Goal: Task Accomplishment & Management: Use online tool/utility

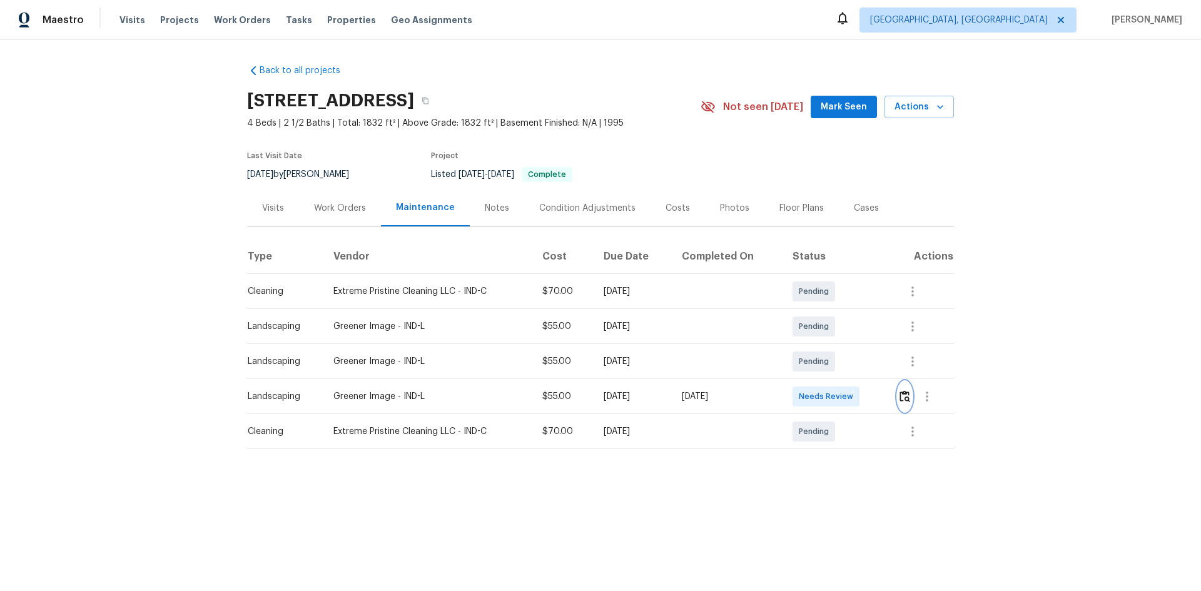
click at [903, 392] on img "button" at bounding box center [904, 396] width 11 height 12
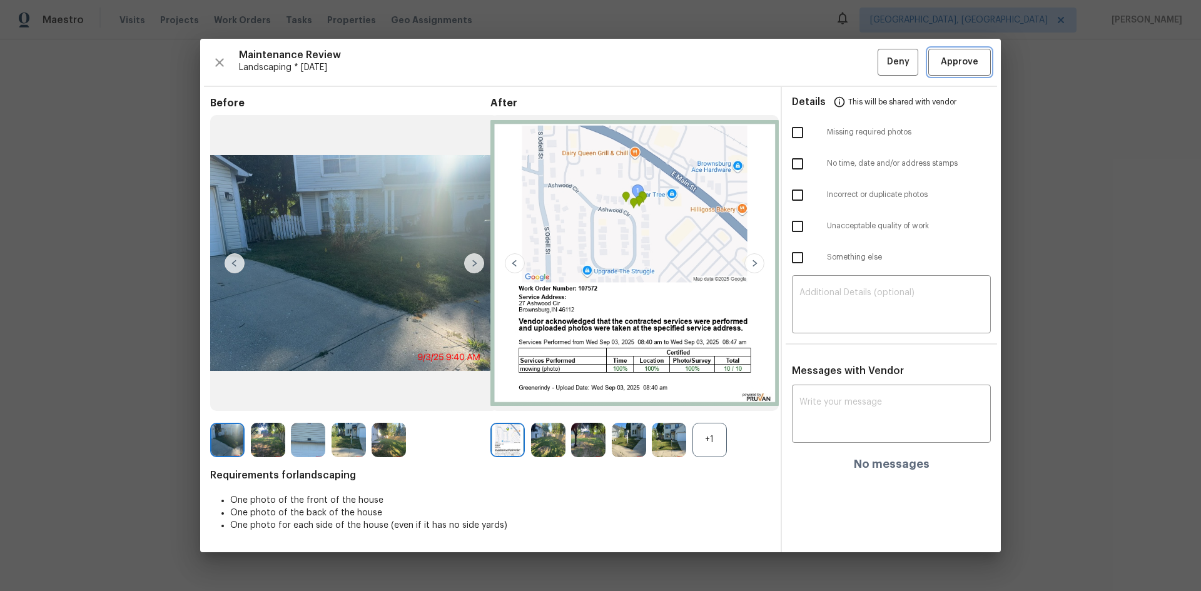
click at [957, 66] on span "Approve" at bounding box center [960, 62] width 38 height 16
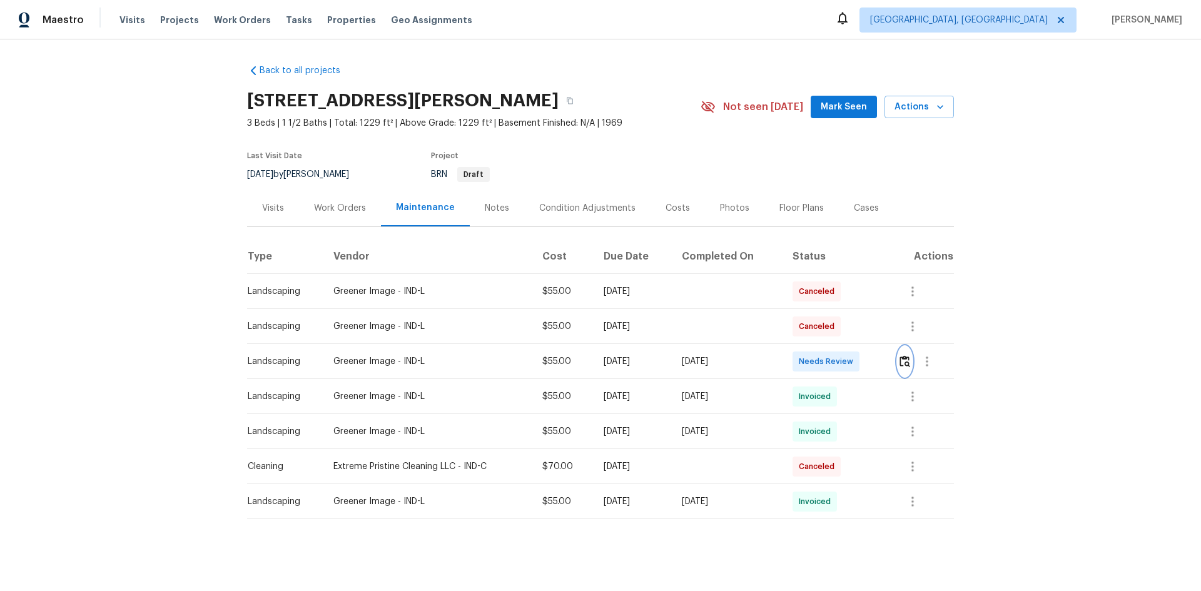
click at [900, 362] on img "button" at bounding box center [904, 361] width 11 height 12
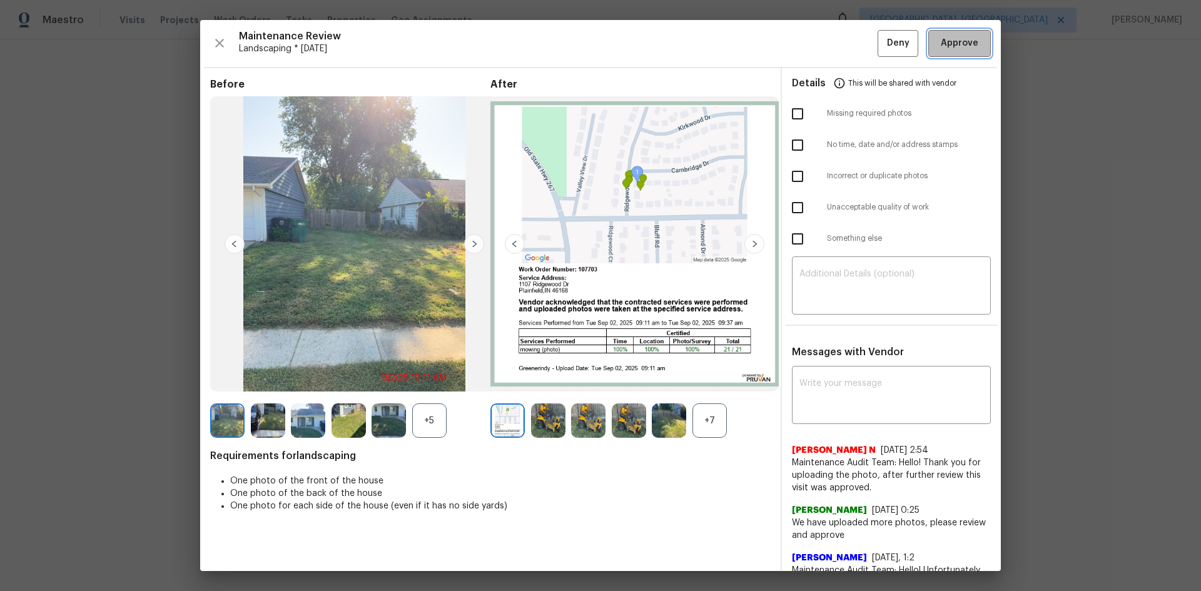
click at [946, 53] on button "Approve" at bounding box center [959, 43] width 63 height 27
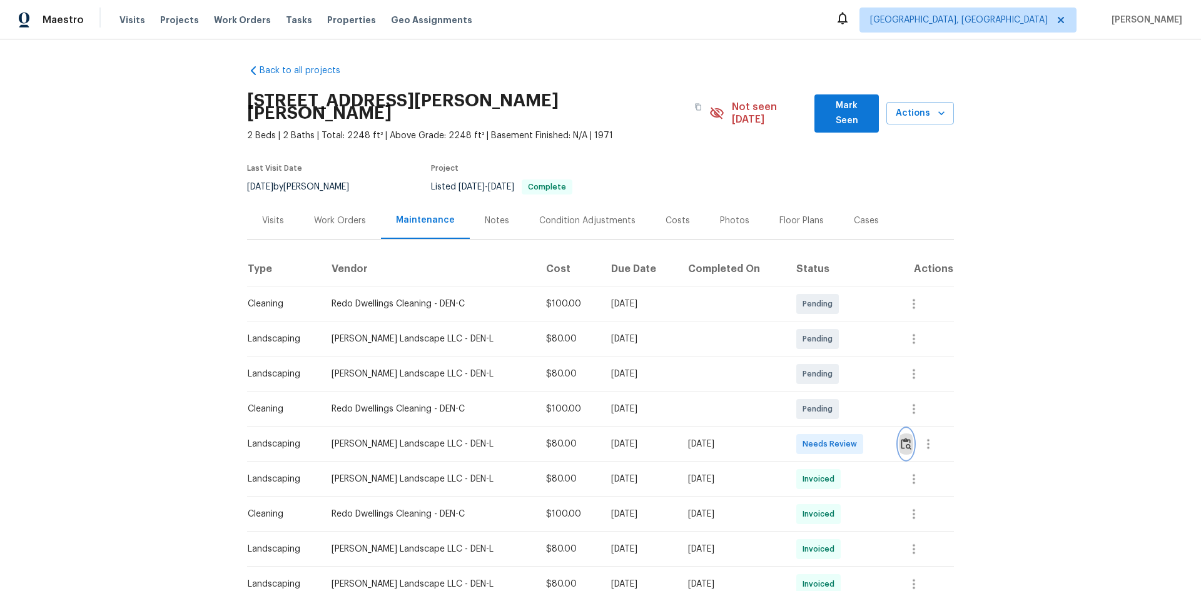
click at [901, 438] on img "button" at bounding box center [906, 444] width 11 height 12
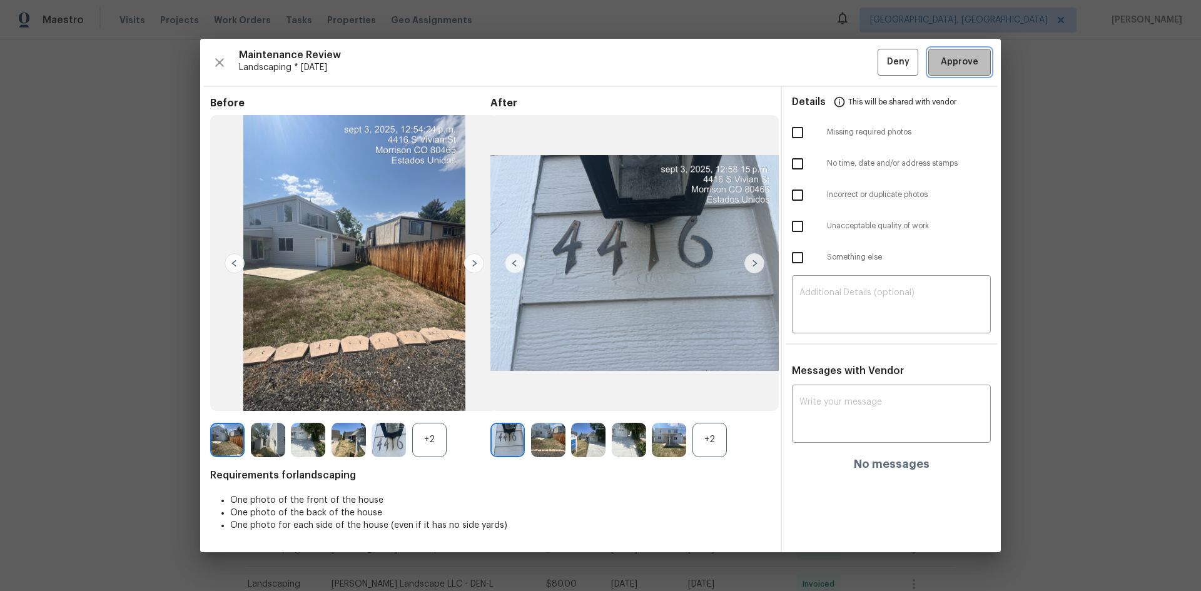
click at [950, 54] on span "Approve" at bounding box center [960, 62] width 38 height 16
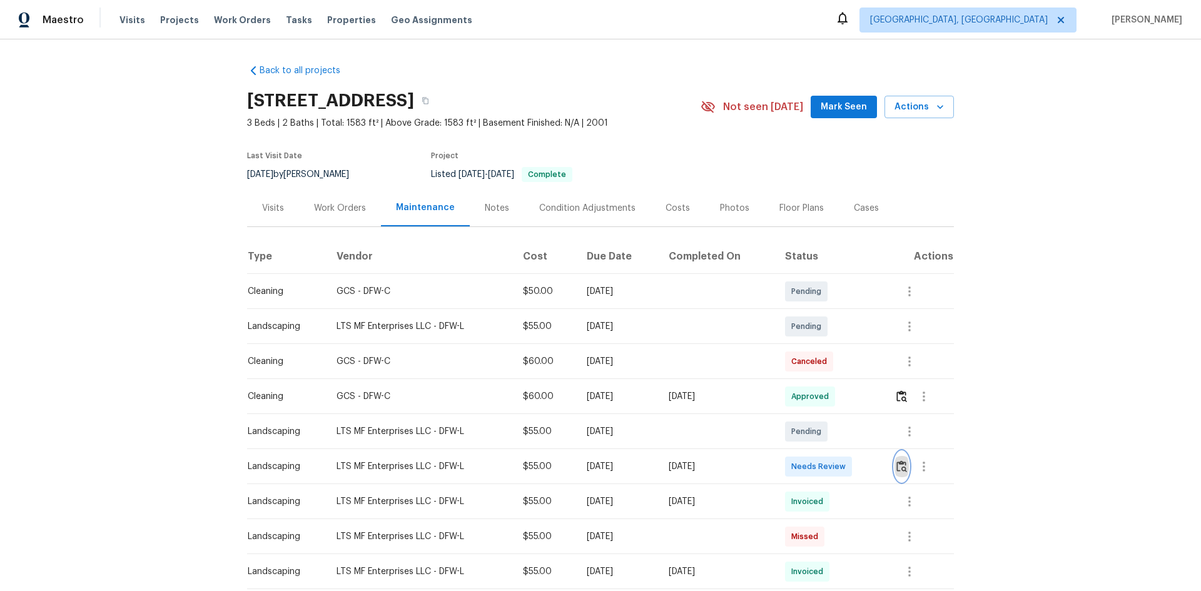
click at [900, 465] on img "button" at bounding box center [901, 466] width 11 height 12
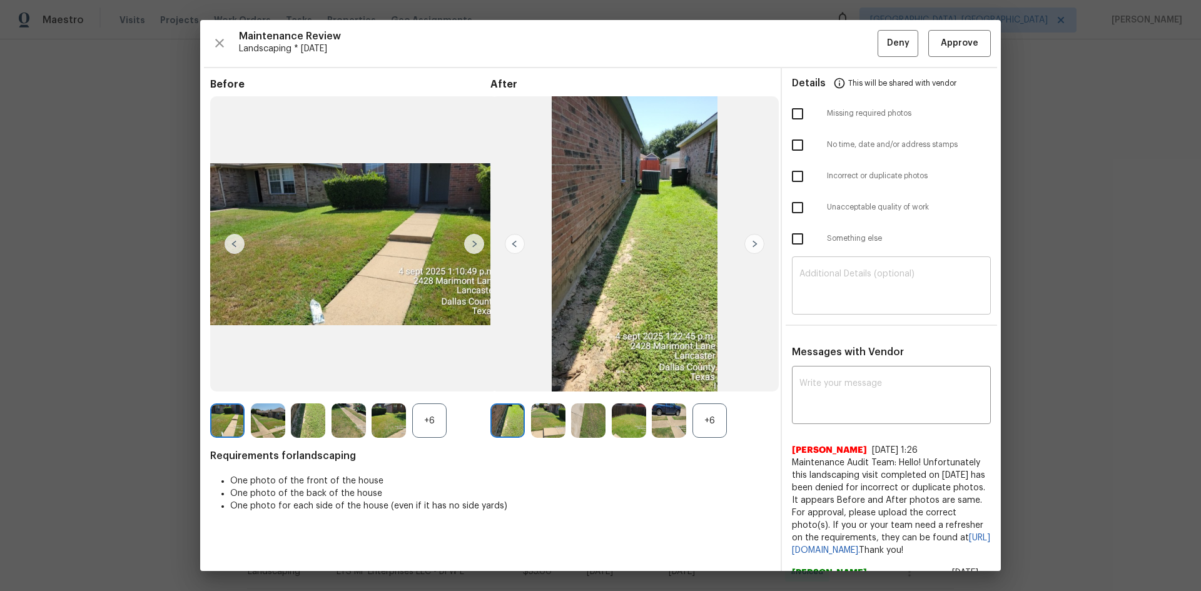
click at [841, 284] on textarea at bounding box center [891, 287] width 184 height 35
paste textarea "Maintenance Audit Team: Hello! Unfortunately, this Landscaping visit completed …"
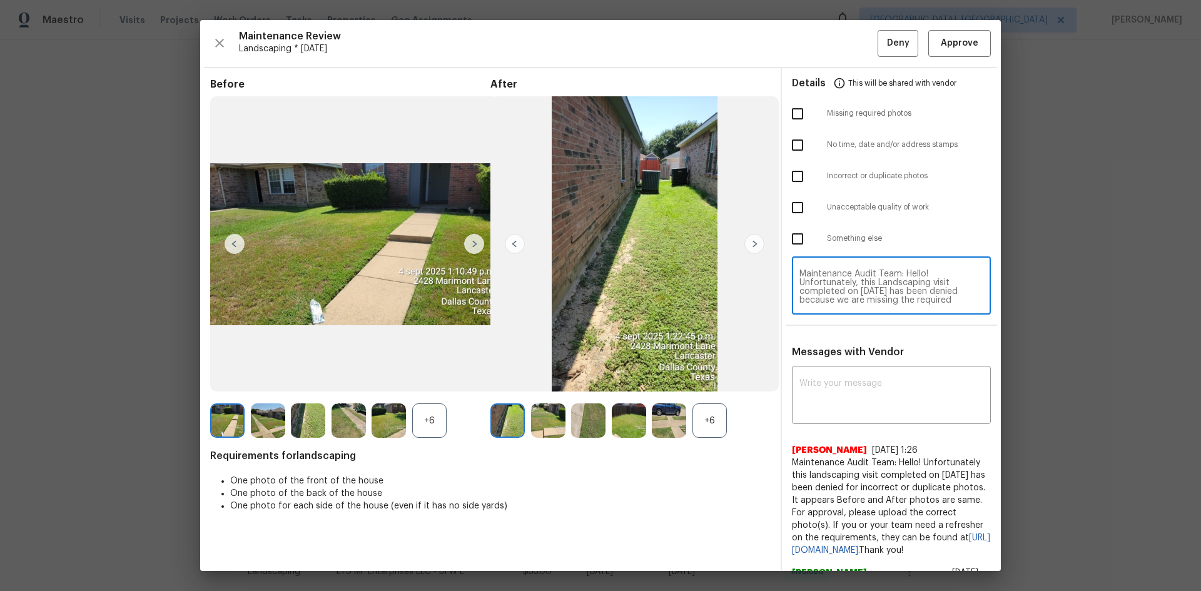
scroll to position [123, 0]
type textarea "Maintenance Audit Team: Hello! Unfortunately, this Landscaping visit completed …"
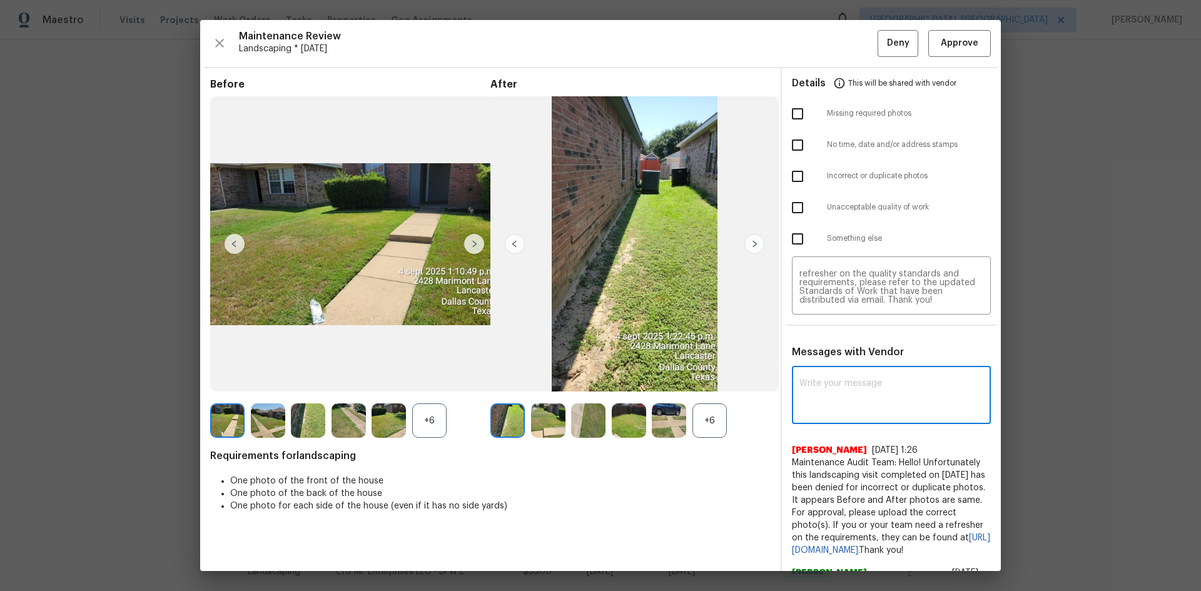
click at [829, 388] on textarea at bounding box center [891, 396] width 184 height 35
paste textarea "Maintenance Audit Team: Hello! Unfortunately, this Landscaping visit completed …"
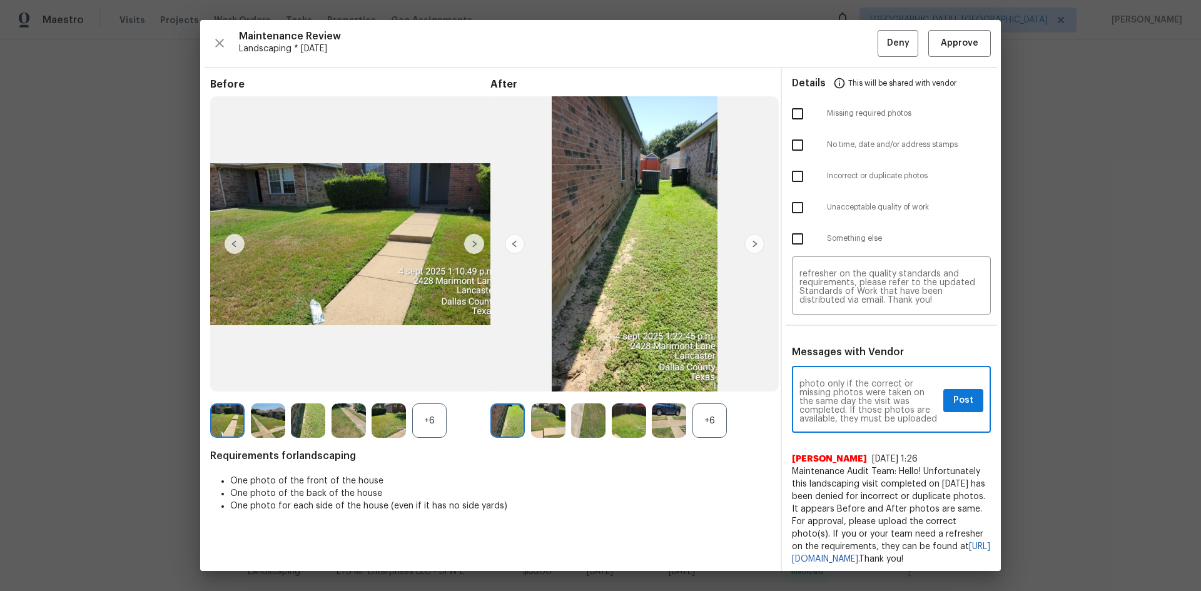
scroll to position [0, 0]
type textarea "Maintenance Audit Team: Hello! Unfortunately, this Landscaping visit completed …"
click at [953, 400] on span "Post" at bounding box center [963, 401] width 20 height 16
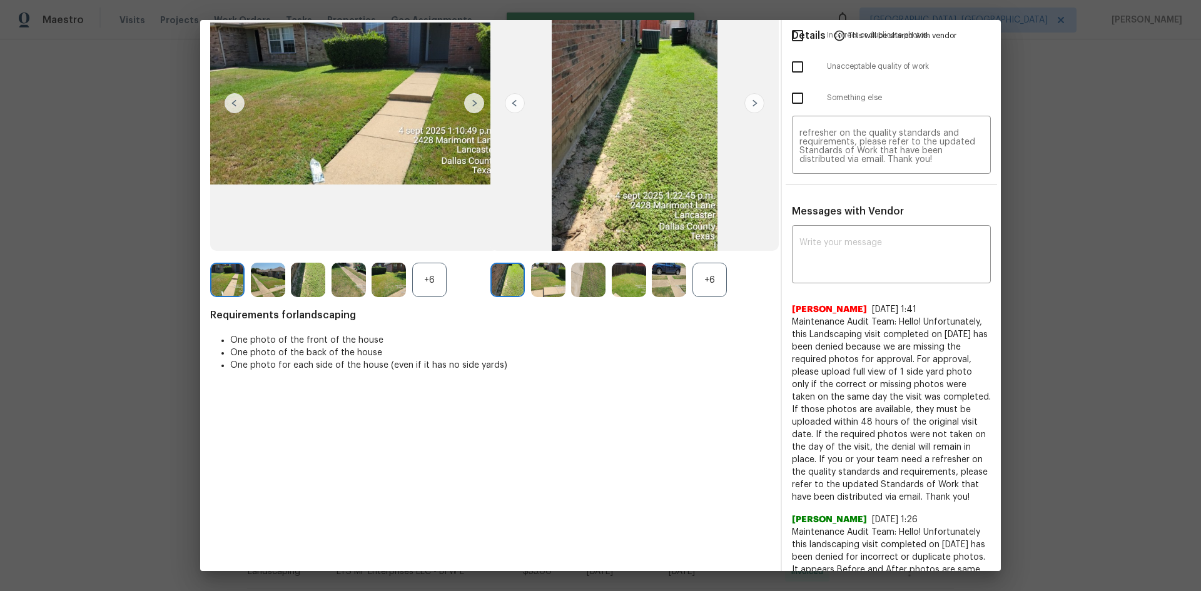
scroll to position [0, 0]
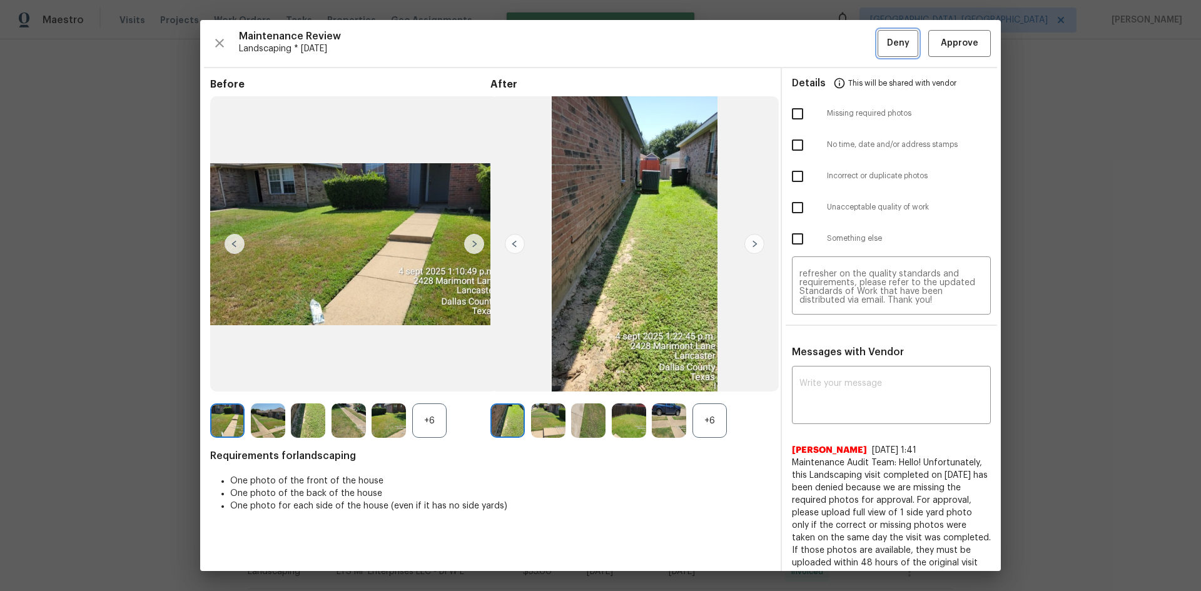
click at [887, 41] on span "Deny" at bounding box center [898, 44] width 23 height 16
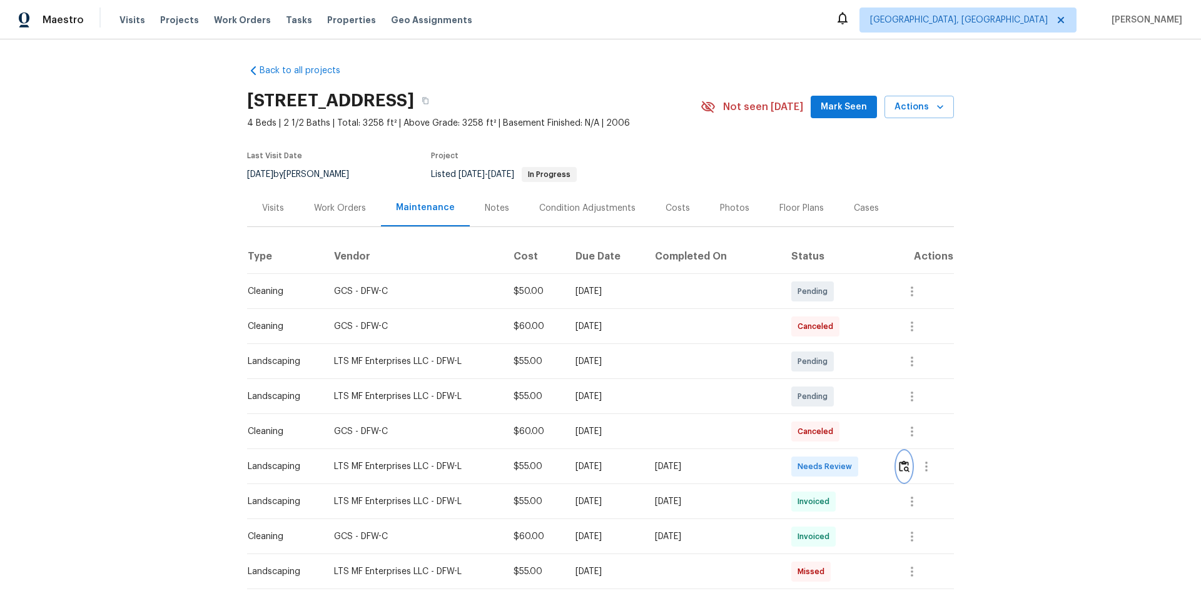
click at [899, 470] on img "button" at bounding box center [904, 466] width 11 height 12
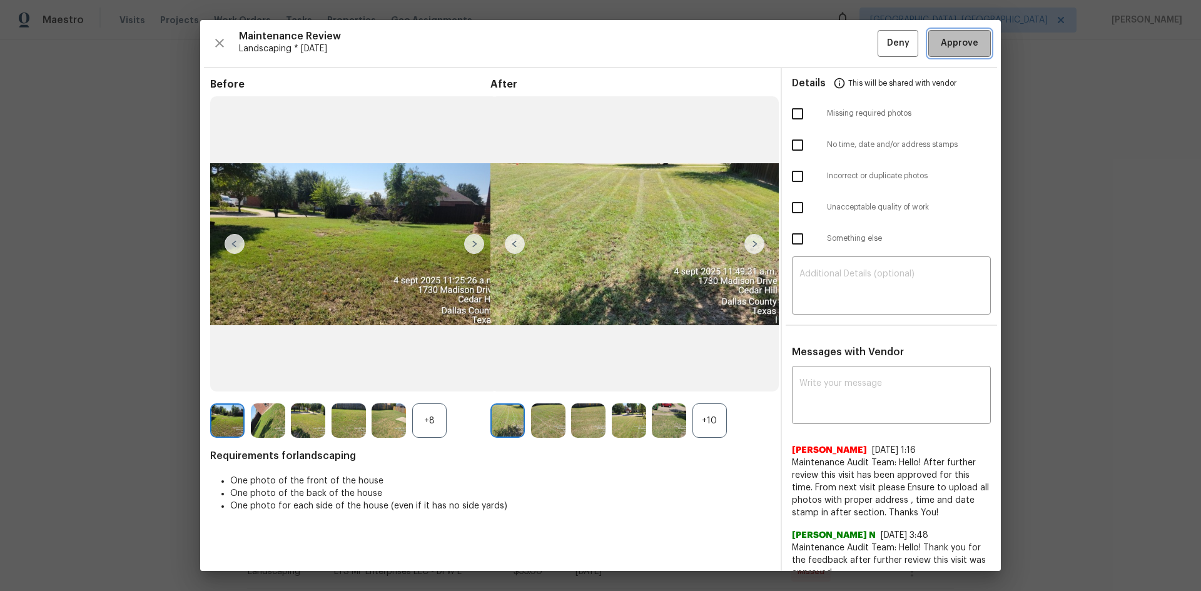
click at [938, 51] on button "Approve" at bounding box center [959, 43] width 63 height 27
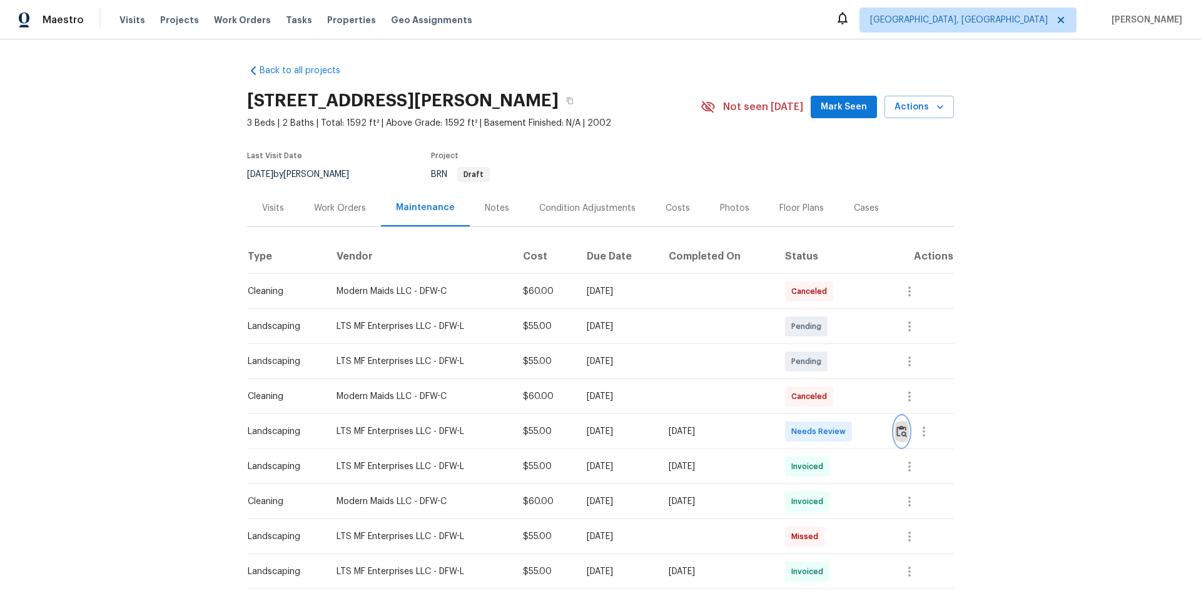
click at [901, 433] on img "button" at bounding box center [901, 431] width 11 height 12
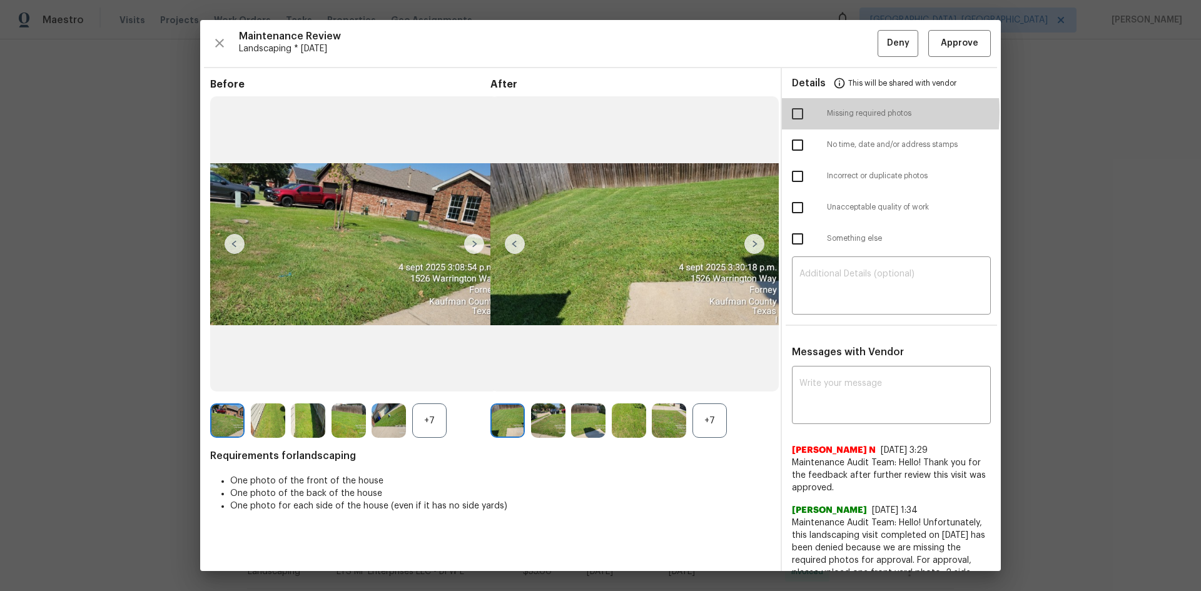
click at [784, 112] on input "checkbox" at bounding box center [797, 114] width 26 height 26
checkbox input "true"
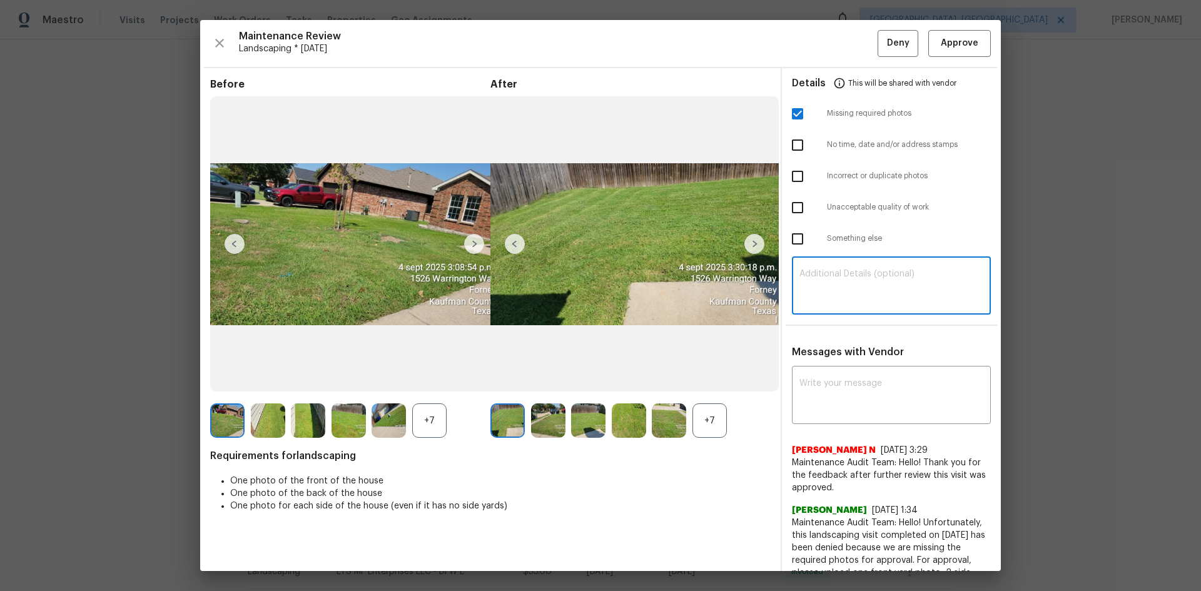
click at [862, 273] on textarea at bounding box center [891, 287] width 184 height 35
paste textarea "Maintenance Audit Team: Hello! Unfortunately, this Landscaping visit completed …"
type textarea "Maintenance Audit Team: Hello! Unfortunately, this Landscaping visit completed …"
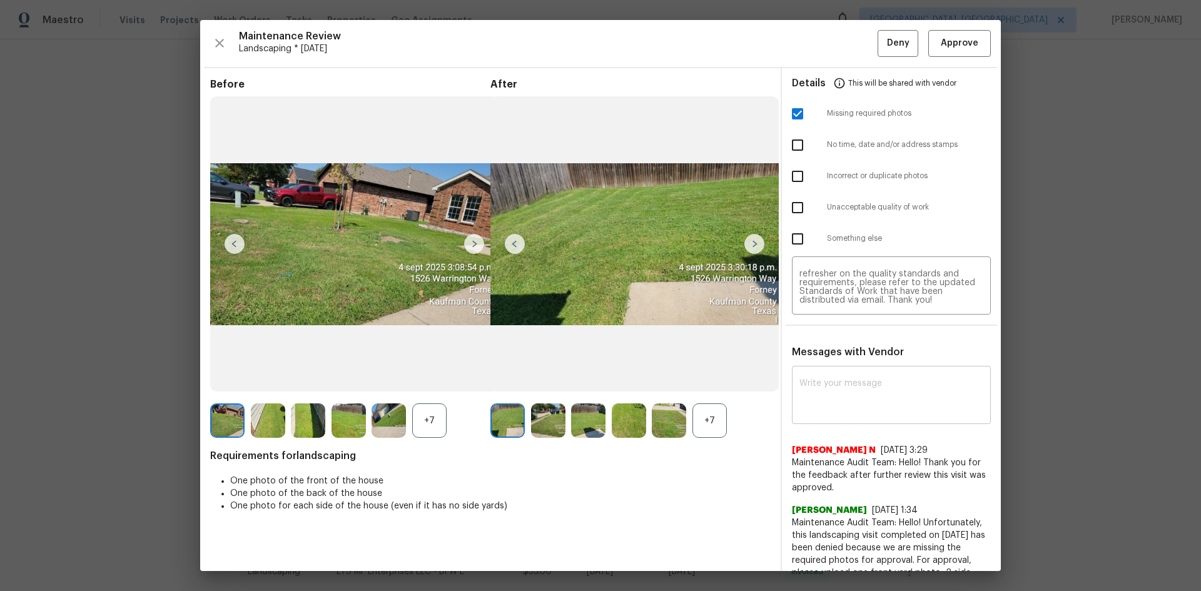
click at [856, 375] on div "x ​" at bounding box center [891, 396] width 199 height 55
paste textarea "Maintenance Audit Team: Hello! Unfortunately, this Landscaping visit completed …"
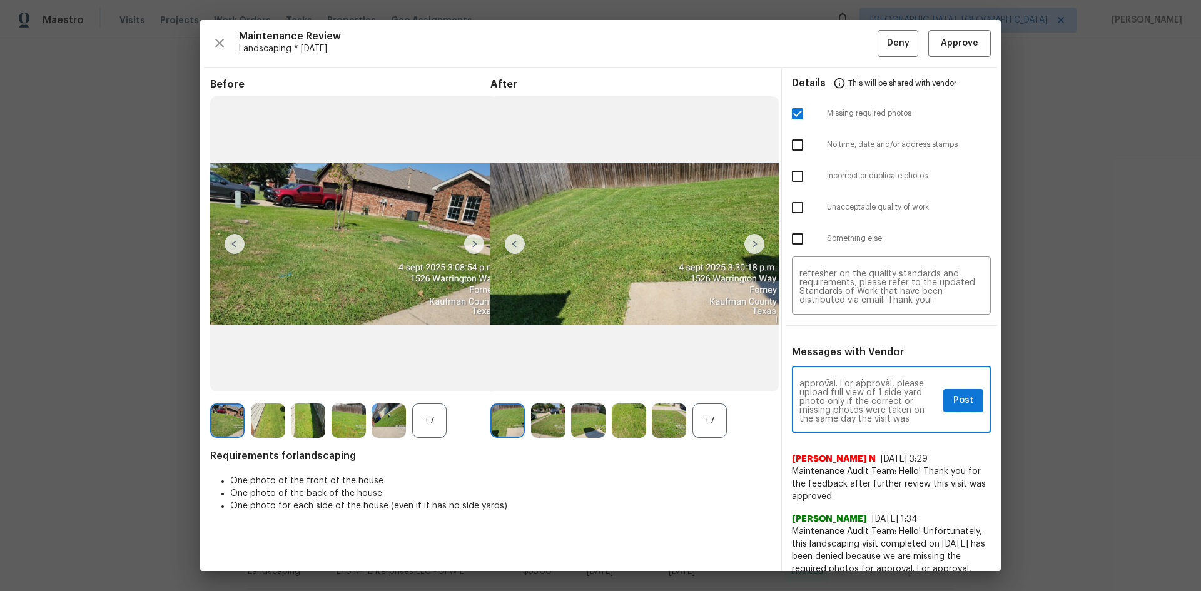
scroll to position [50, 0]
type textarea "Maintenance Audit Team: Hello! Unfortunately, this Landscaping visit completed …"
click at [953, 404] on span "Post" at bounding box center [963, 401] width 20 height 16
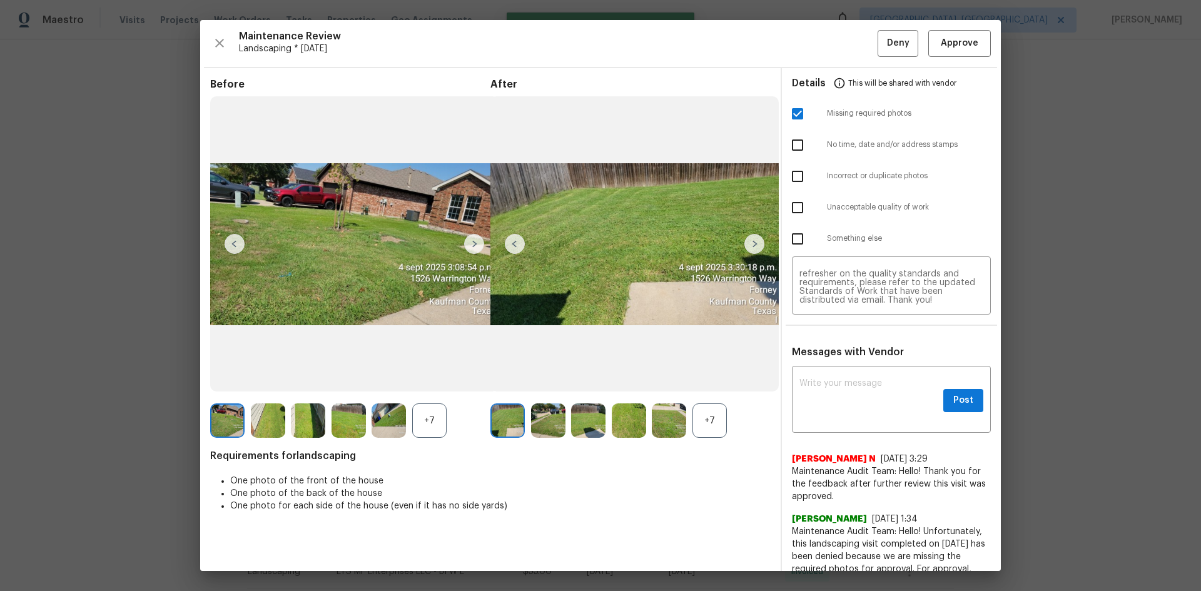
scroll to position [0, 0]
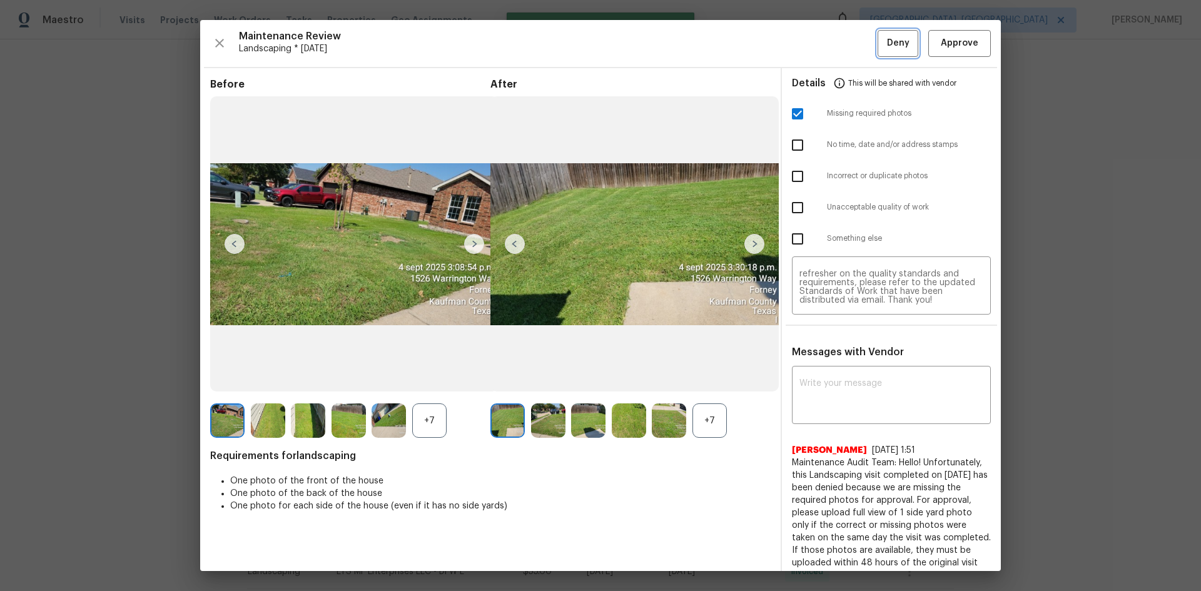
click at [887, 48] on span "Deny" at bounding box center [898, 44] width 23 height 16
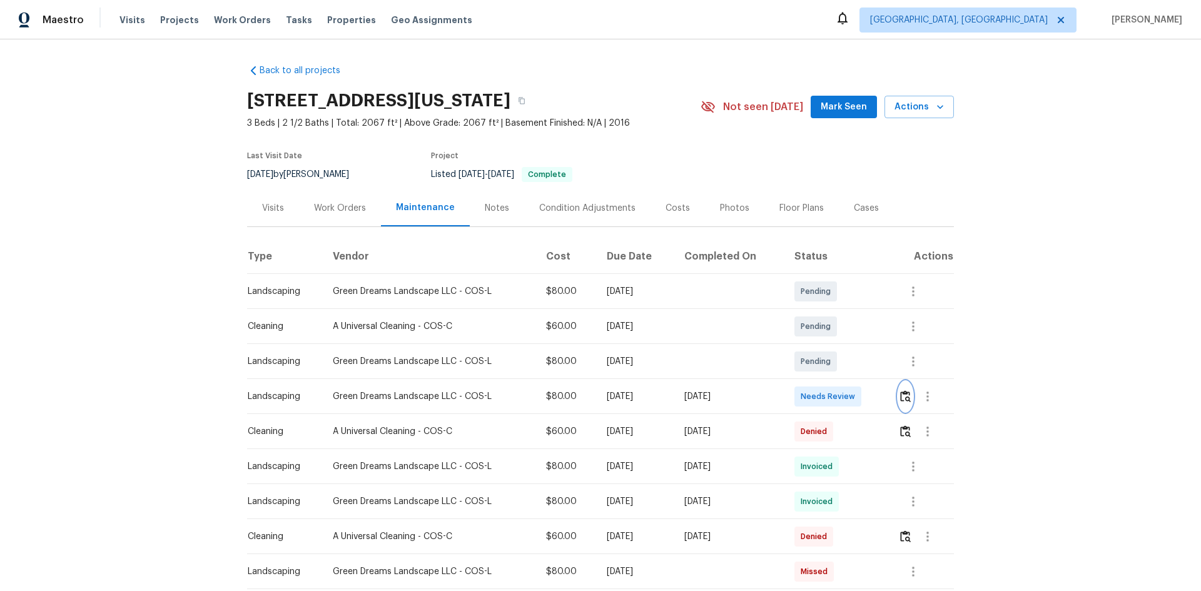
click at [901, 400] on img "button" at bounding box center [905, 396] width 11 height 12
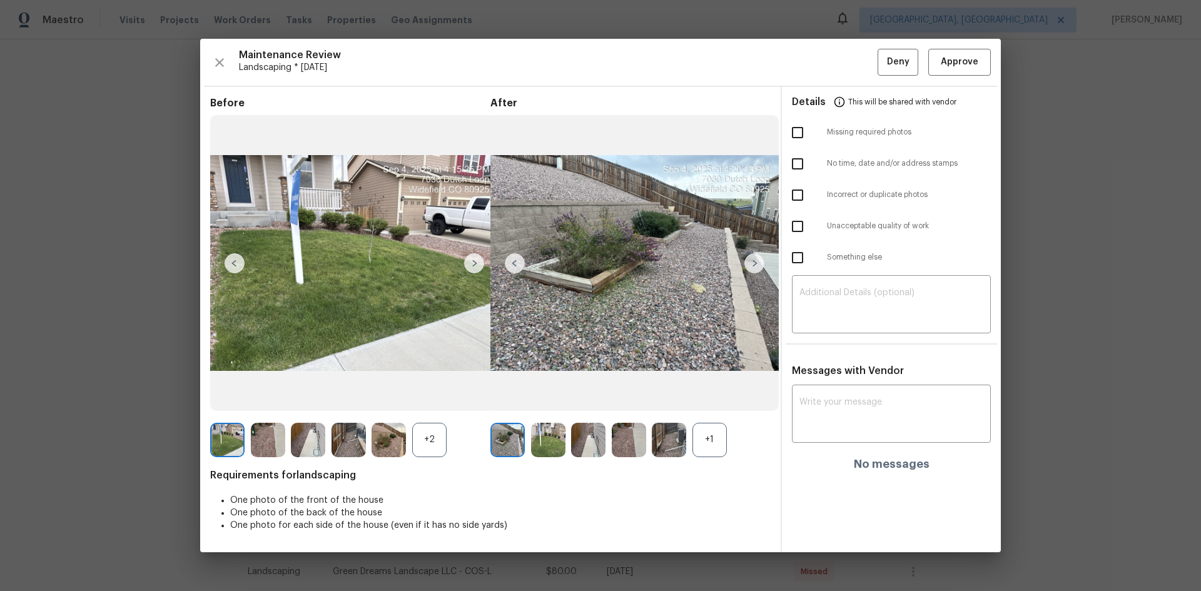
click at [943, 78] on div "Maintenance Review Landscaping * Tue, Sep 02 Deny Approve Before +2 After +1 Re…" at bounding box center [600, 295] width 801 height 513
click at [945, 60] on span "Approve" at bounding box center [960, 62] width 38 height 16
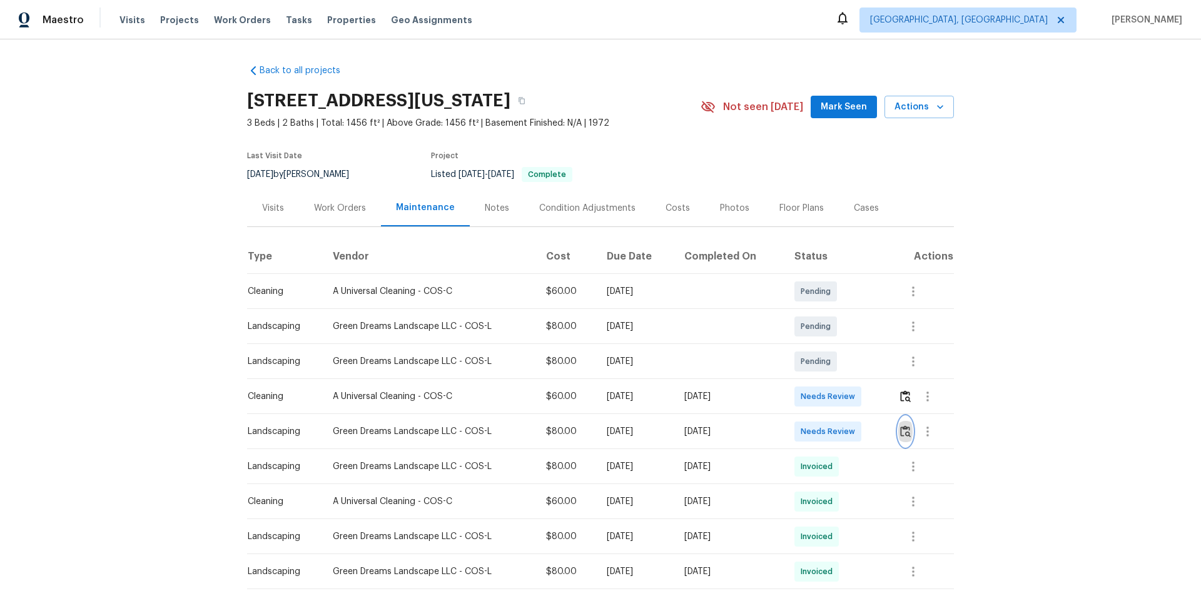
click at [908, 437] on img "button" at bounding box center [905, 431] width 11 height 12
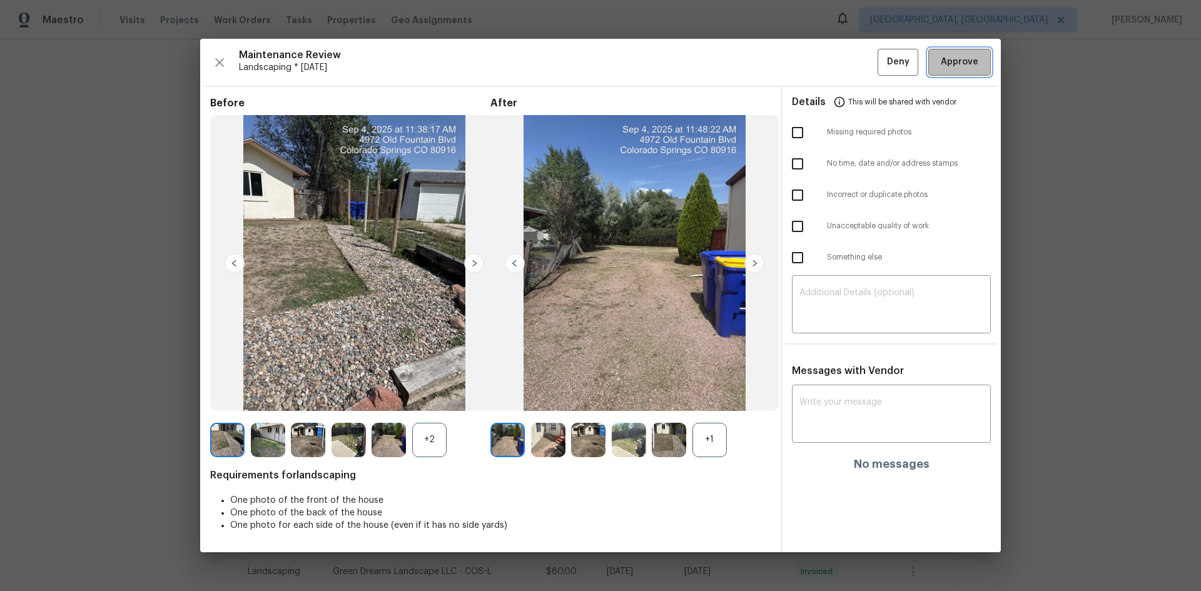
click at [969, 61] on span "Approve" at bounding box center [960, 62] width 38 height 16
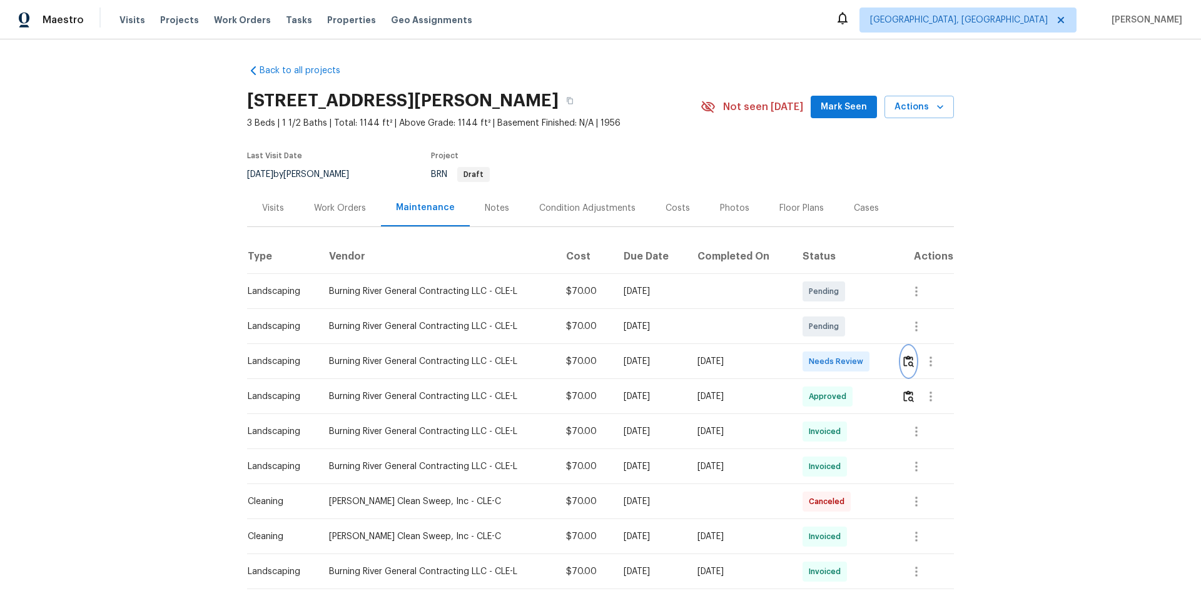
click at [911, 359] on img "button" at bounding box center [908, 361] width 11 height 12
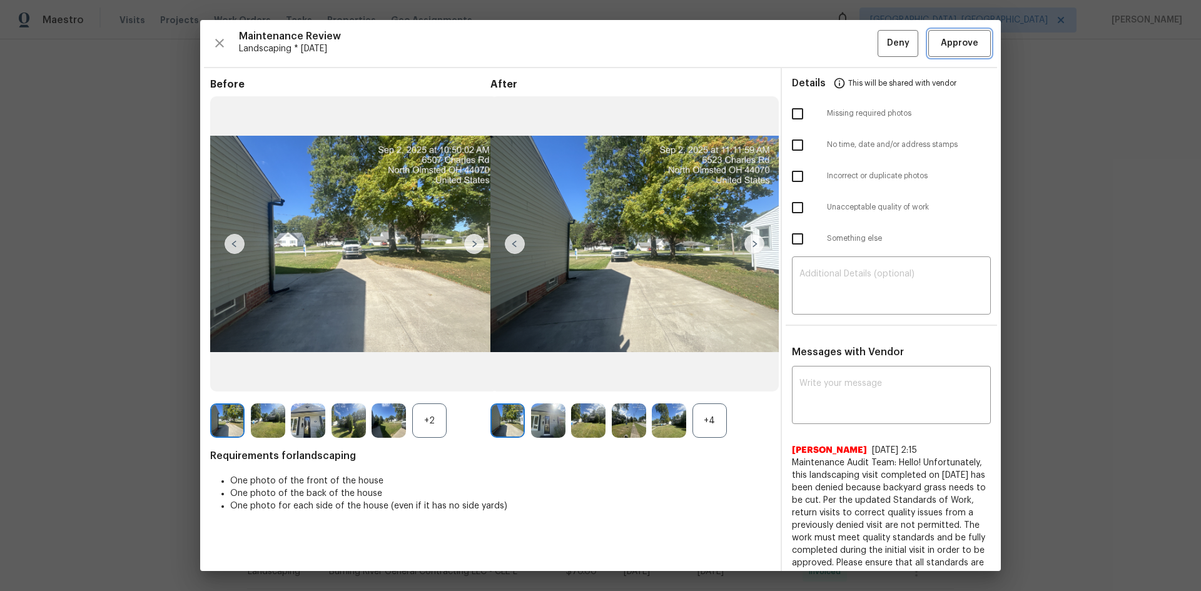
click at [954, 48] on span "Approve" at bounding box center [960, 44] width 38 height 16
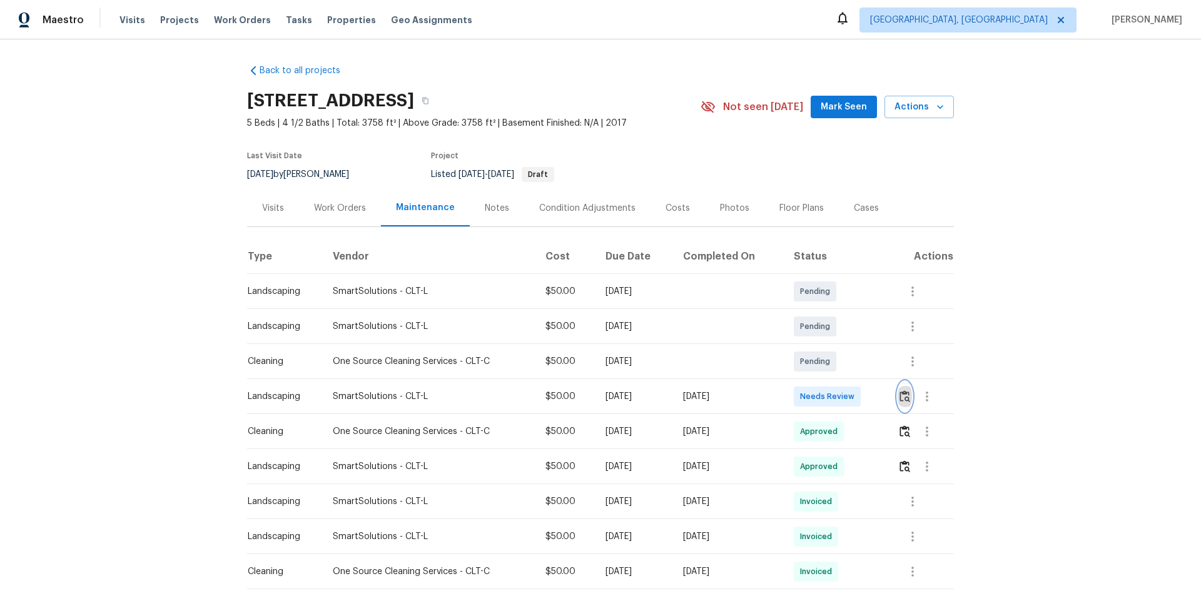
click at [903, 393] on img "button" at bounding box center [904, 396] width 11 height 12
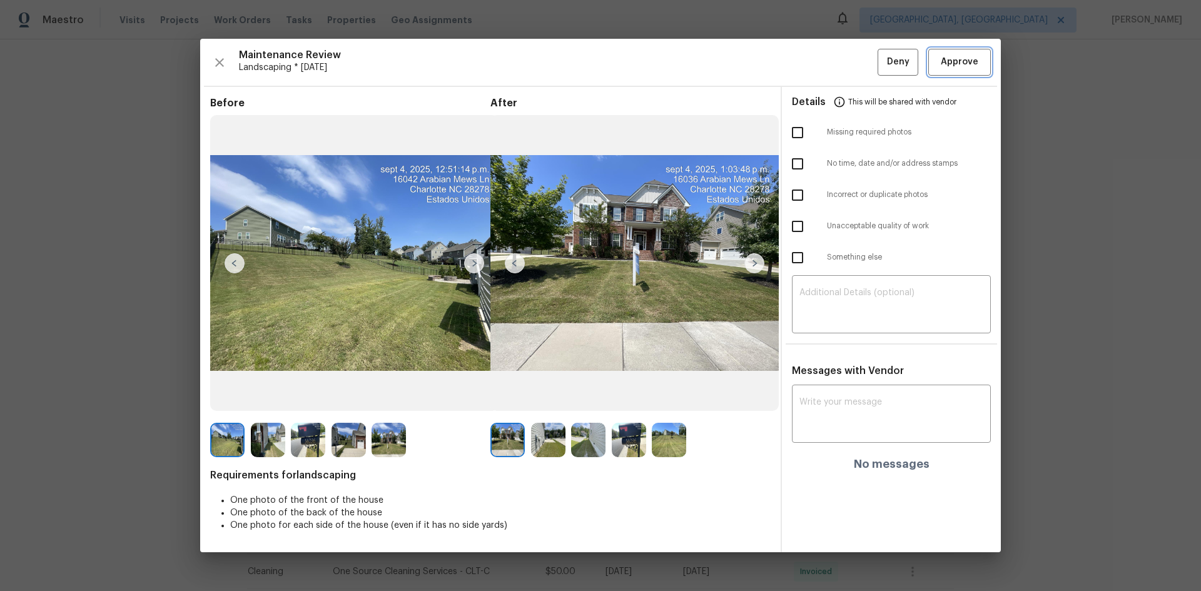
click at [950, 58] on span "Approve" at bounding box center [960, 62] width 38 height 16
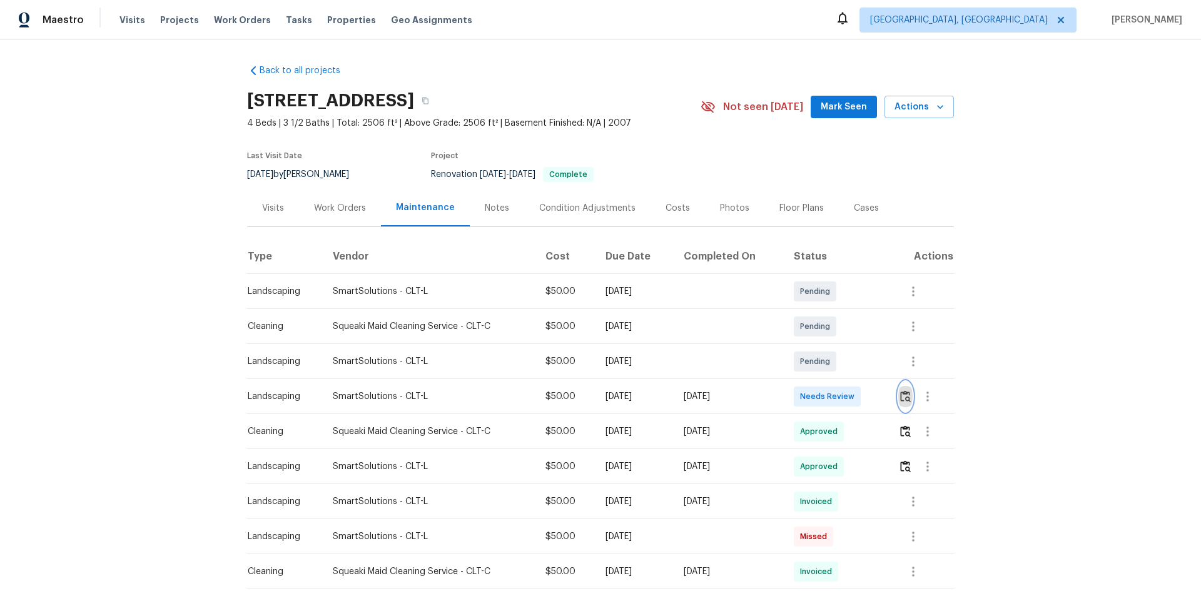
click at [900, 398] on img "button" at bounding box center [905, 396] width 11 height 12
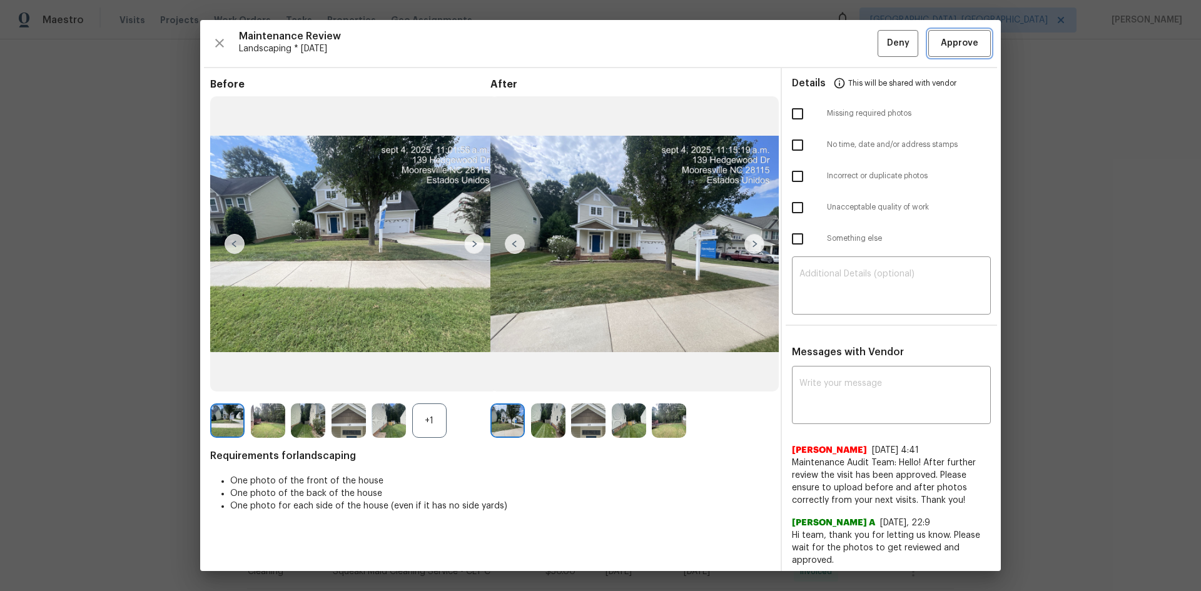
click at [957, 45] on span "Approve" at bounding box center [960, 44] width 38 height 16
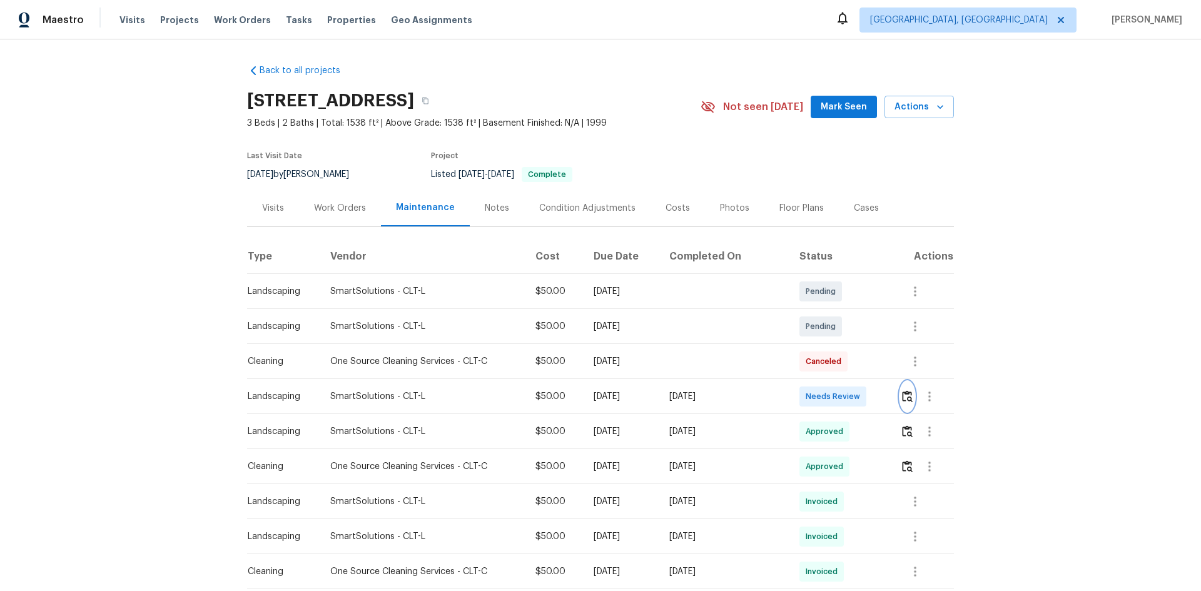
click at [906, 392] on img "button" at bounding box center [907, 396] width 11 height 12
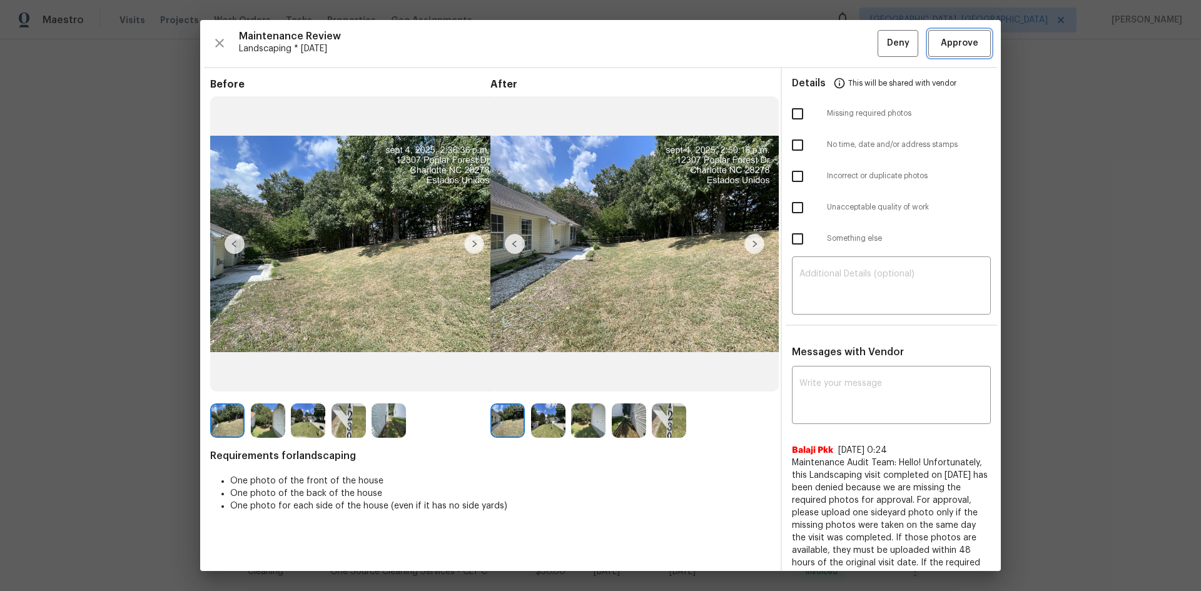
click at [964, 45] on span "Approve" at bounding box center [960, 44] width 38 height 16
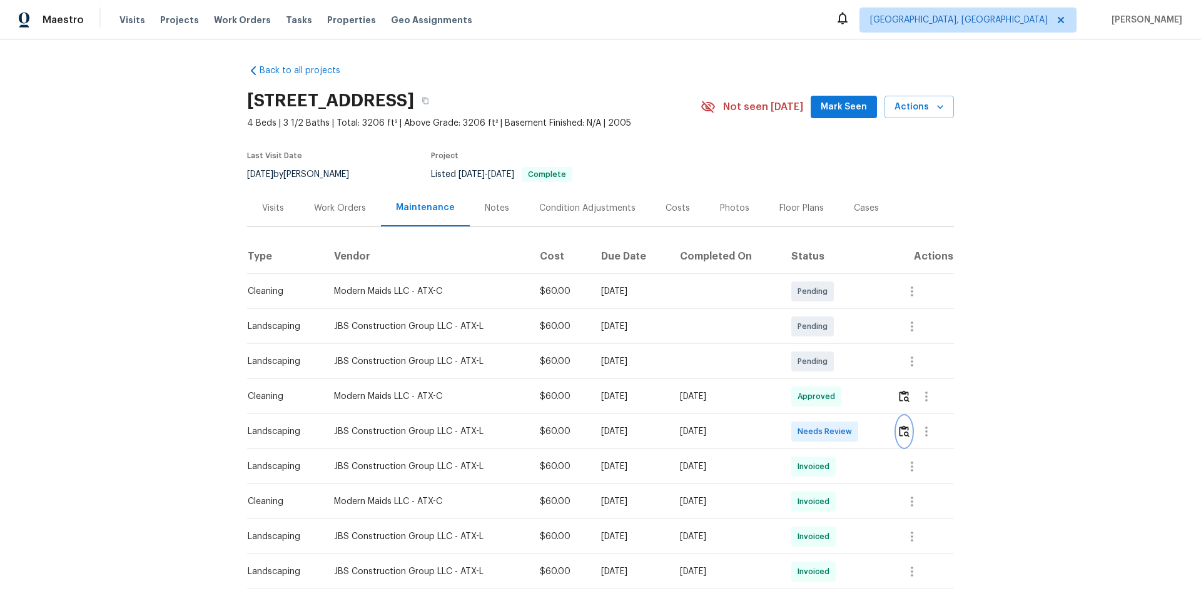
click at [901, 428] on img "button" at bounding box center [904, 431] width 11 height 12
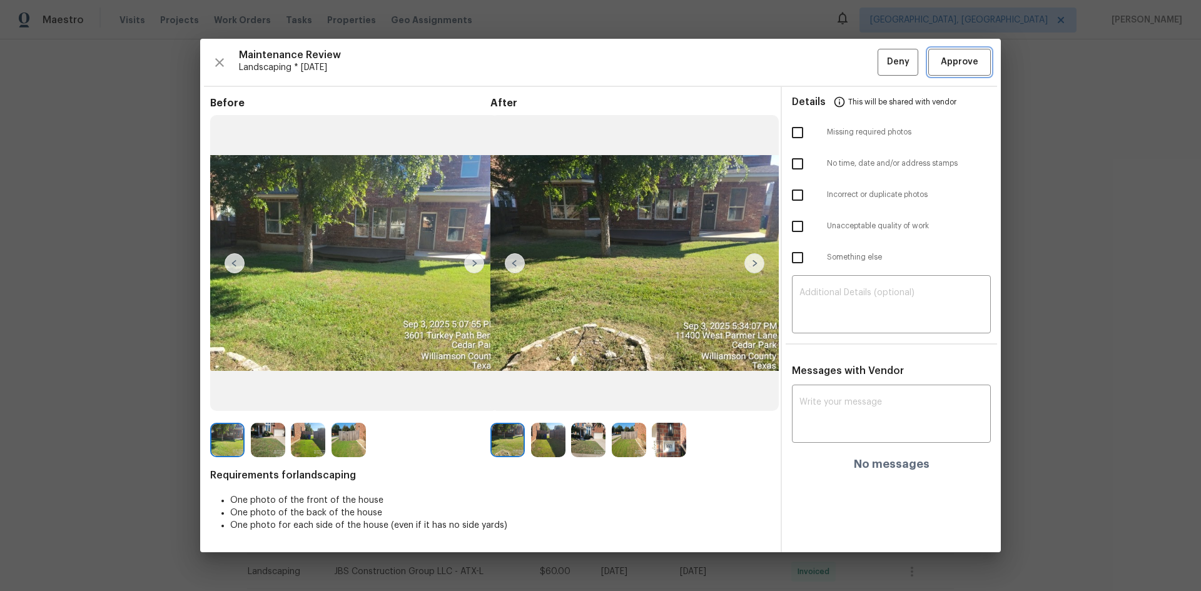
click at [957, 63] on span "Approve" at bounding box center [960, 62] width 38 height 16
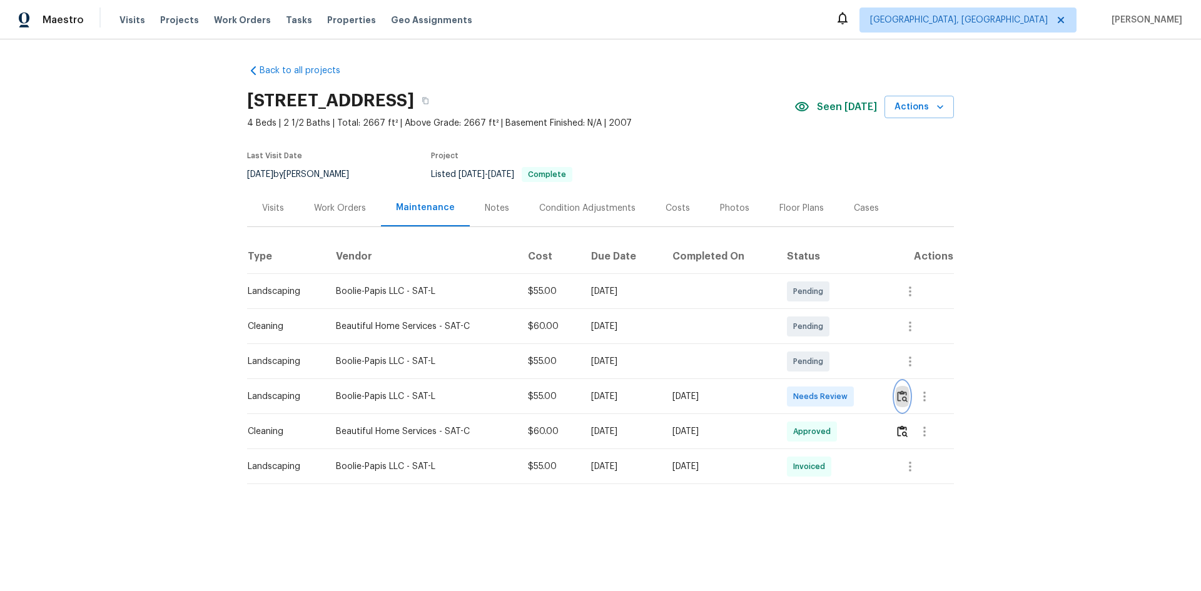
click at [904, 397] on img "button" at bounding box center [902, 396] width 11 height 12
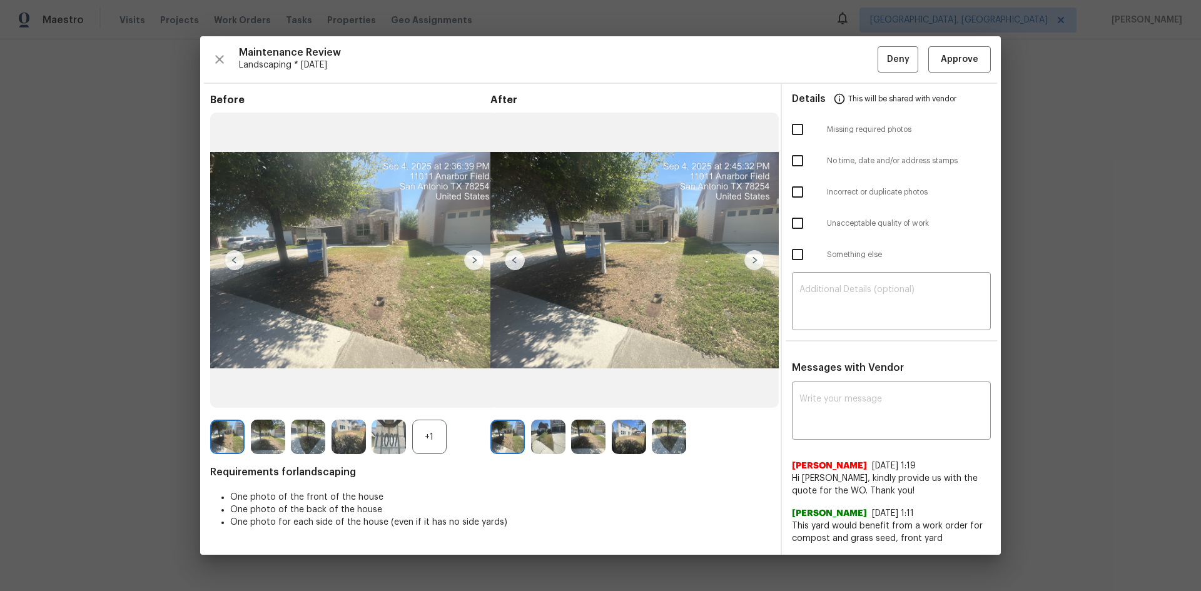
click at [759, 258] on img at bounding box center [754, 260] width 20 height 20
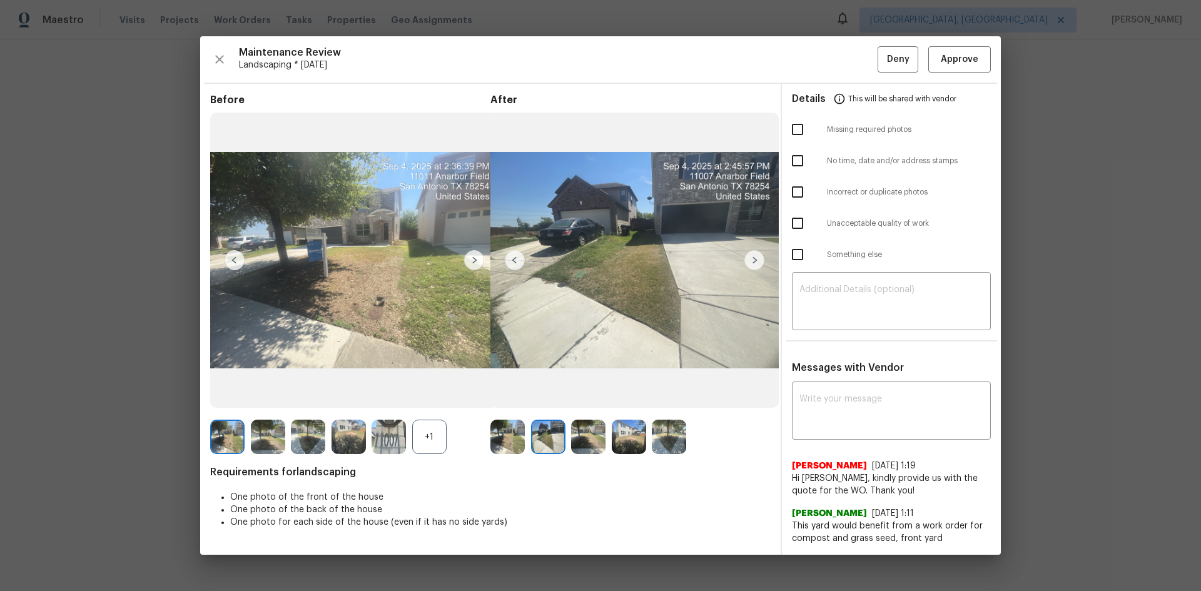
click at [759, 258] on img at bounding box center [754, 260] width 20 height 20
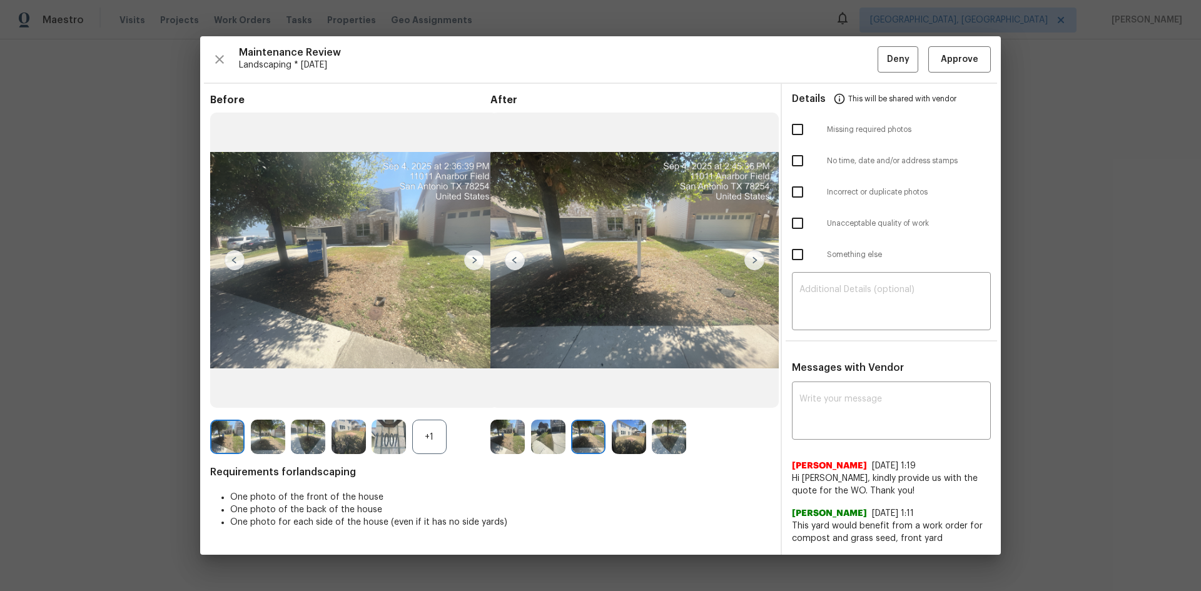
click at [759, 258] on img at bounding box center [754, 260] width 20 height 20
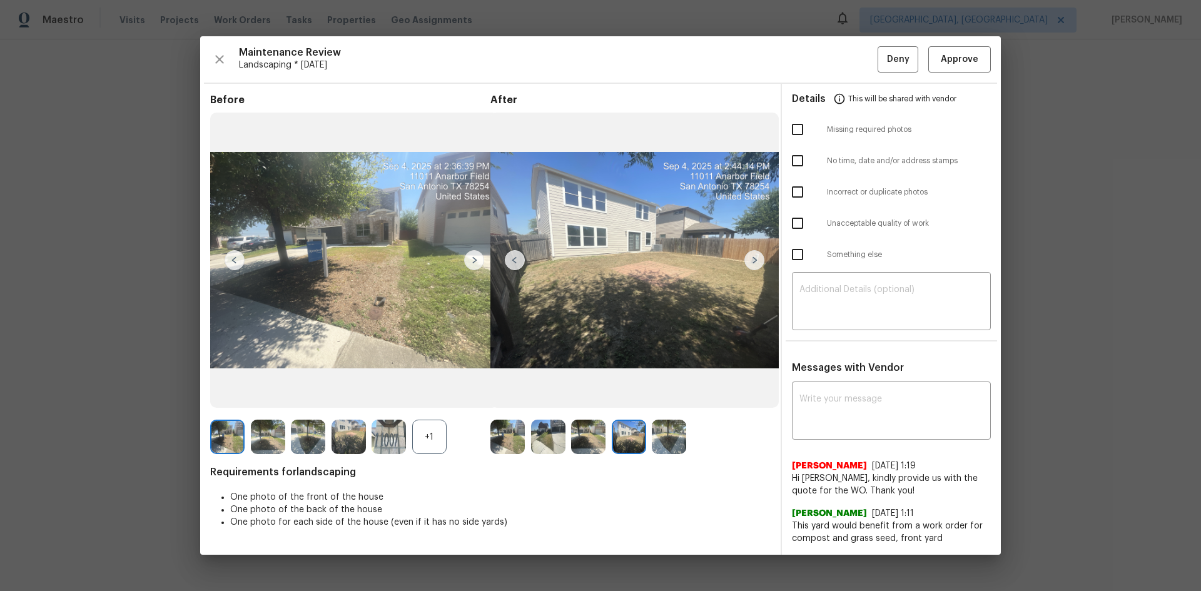
click at [759, 258] on img at bounding box center [754, 260] width 20 height 20
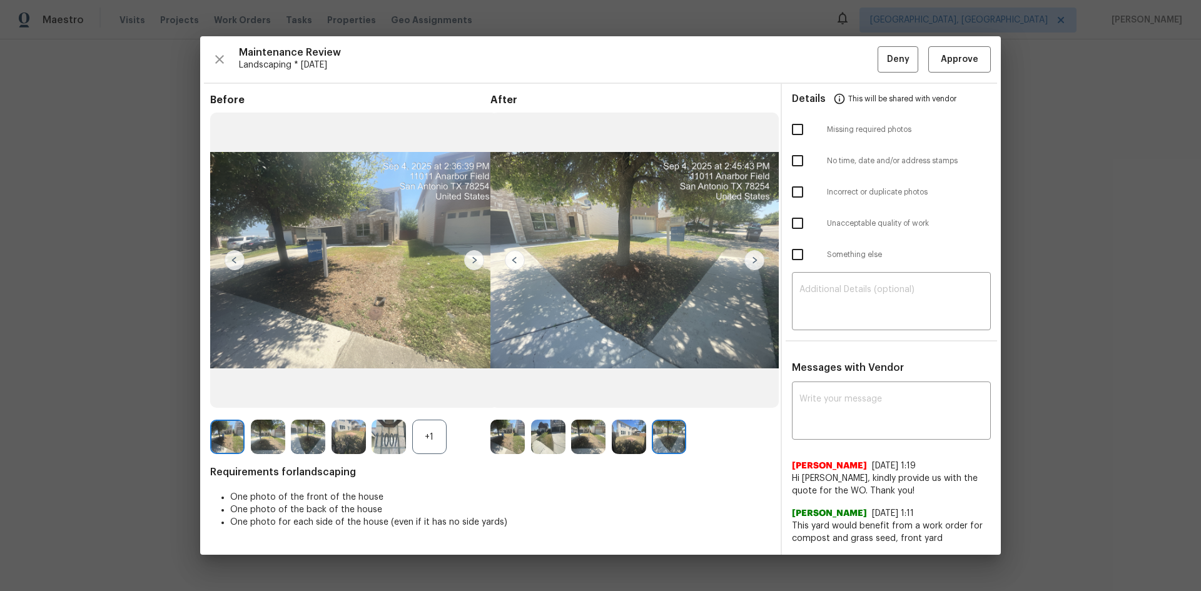
click at [759, 258] on img at bounding box center [754, 260] width 20 height 20
click at [952, 63] on span "Approve" at bounding box center [960, 60] width 38 height 16
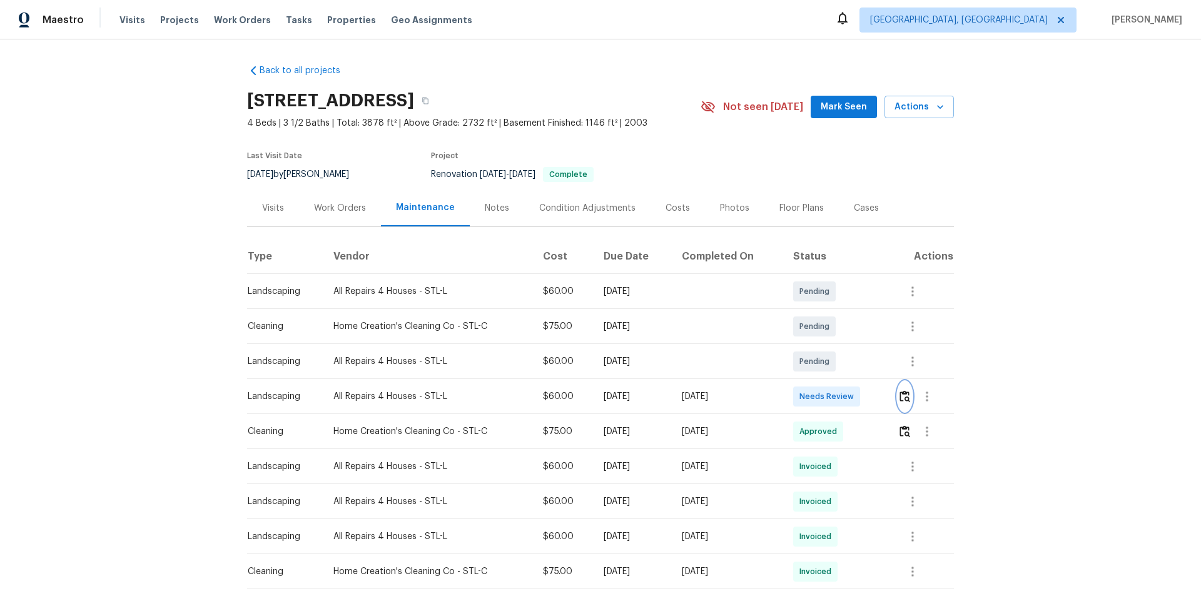
click at [903, 399] on img "button" at bounding box center [904, 396] width 11 height 12
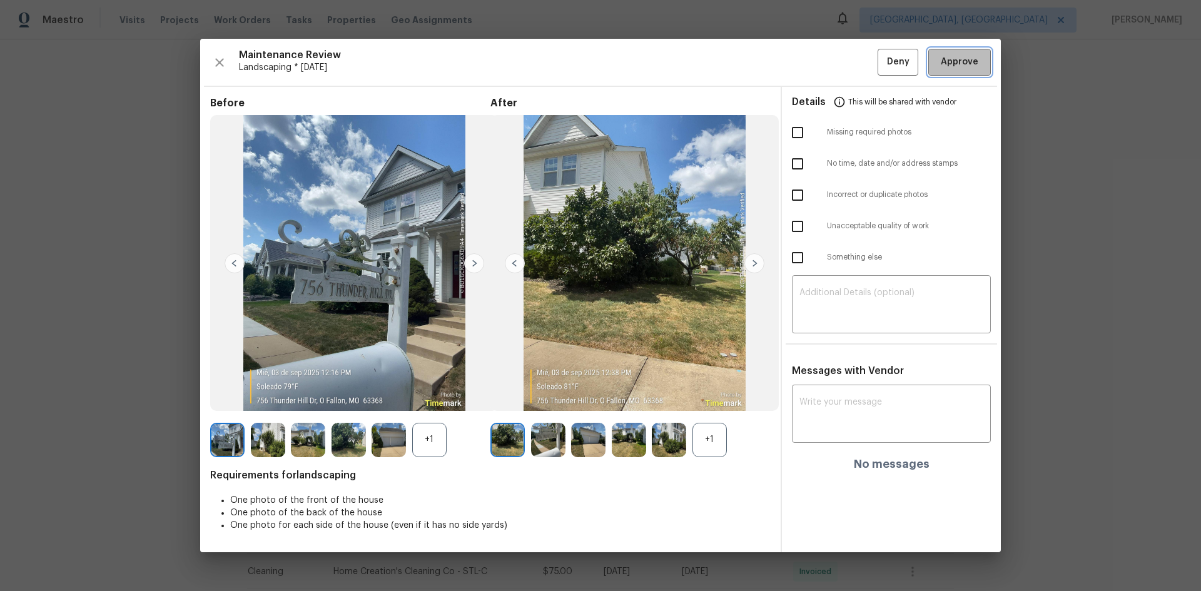
click at [954, 56] on span "Approve" at bounding box center [960, 62] width 38 height 16
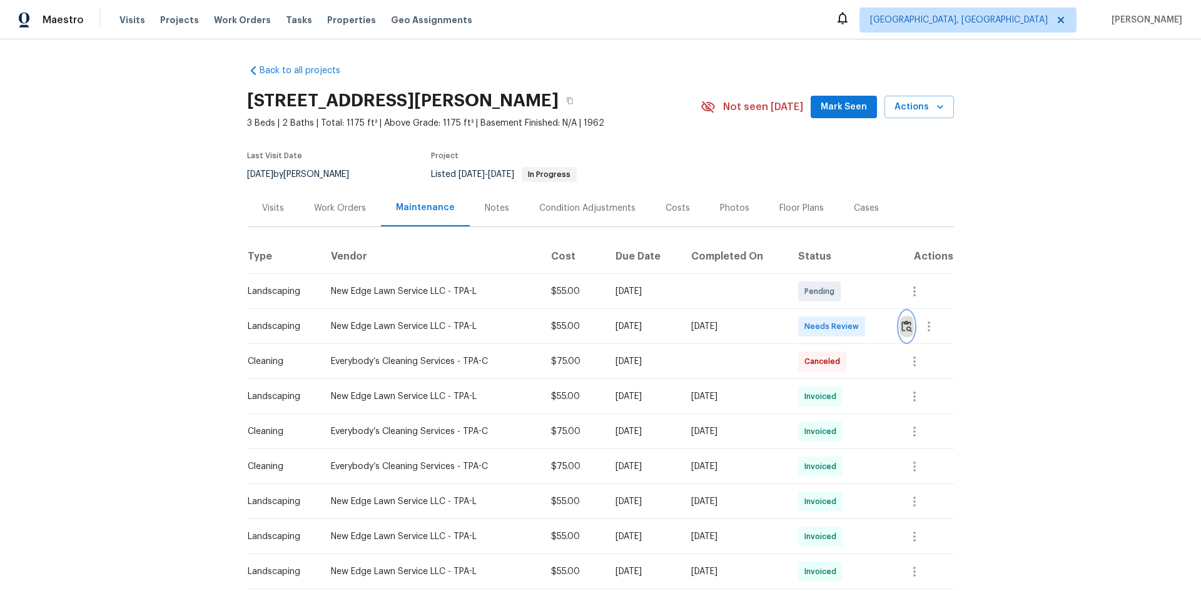
click at [903, 326] on img "button" at bounding box center [906, 326] width 11 height 12
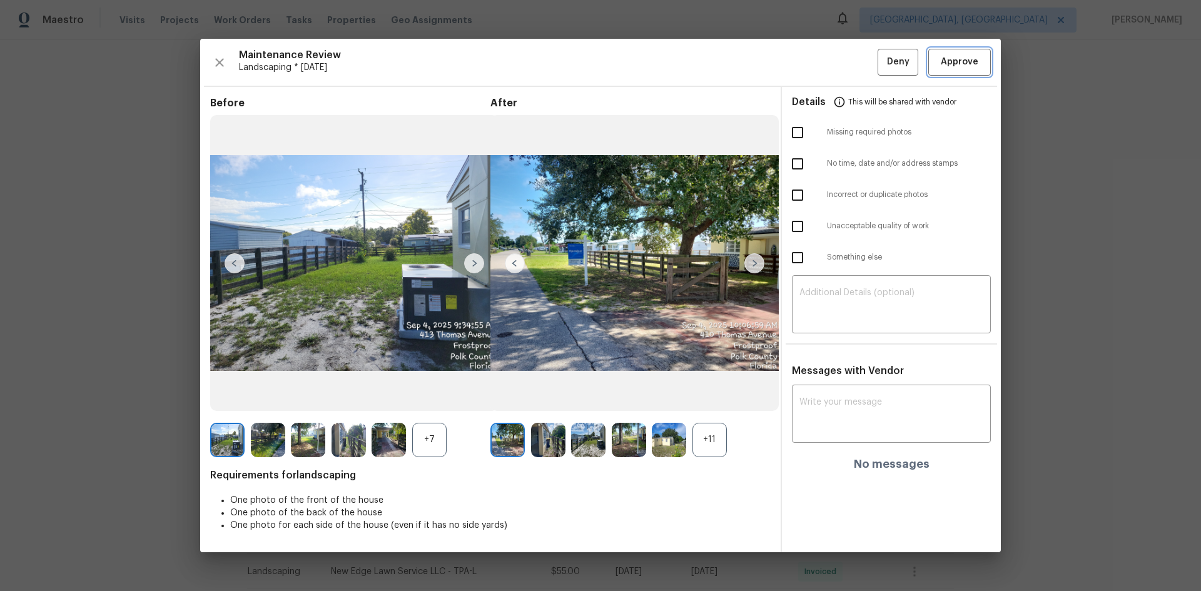
click at [951, 63] on span "Approve" at bounding box center [960, 62] width 38 height 16
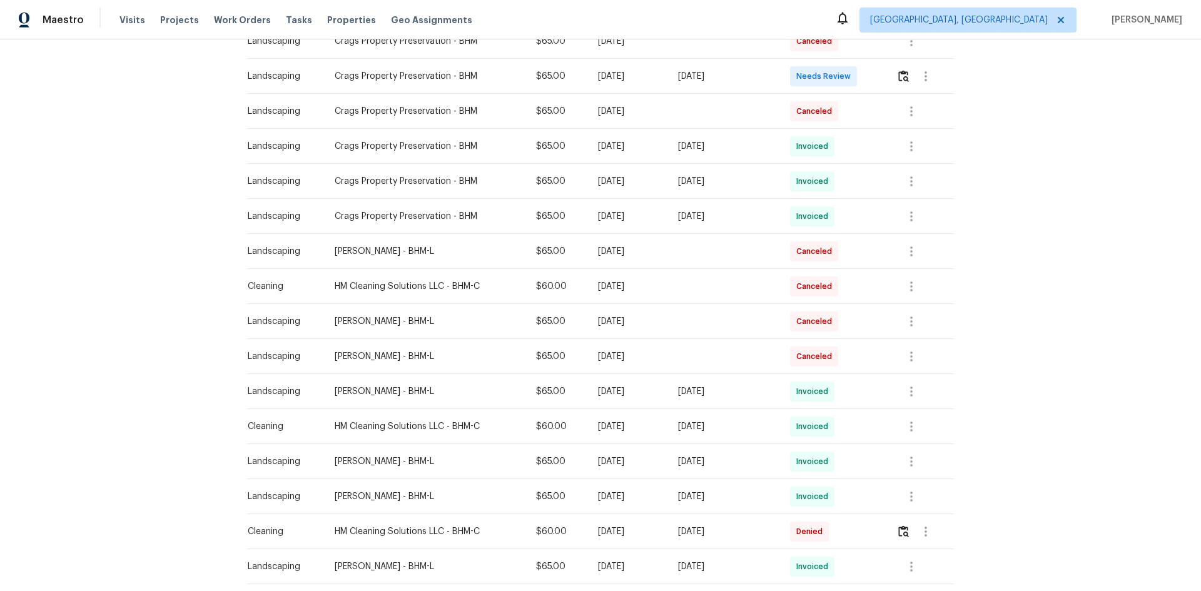
scroll to position [188, 0]
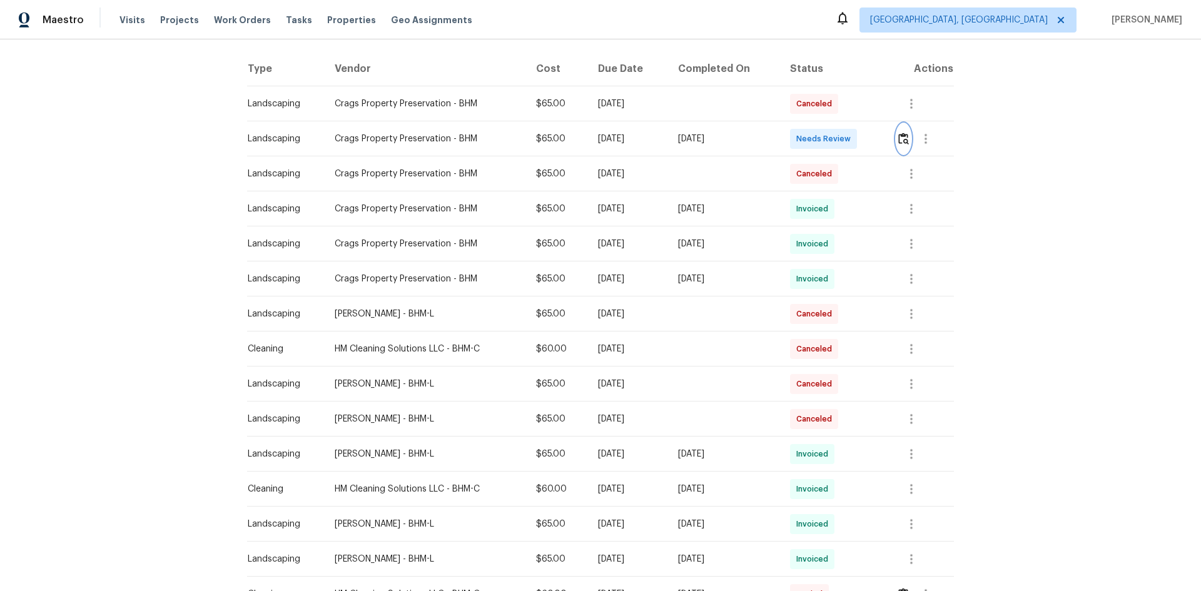
click at [902, 134] on img "button" at bounding box center [903, 139] width 11 height 12
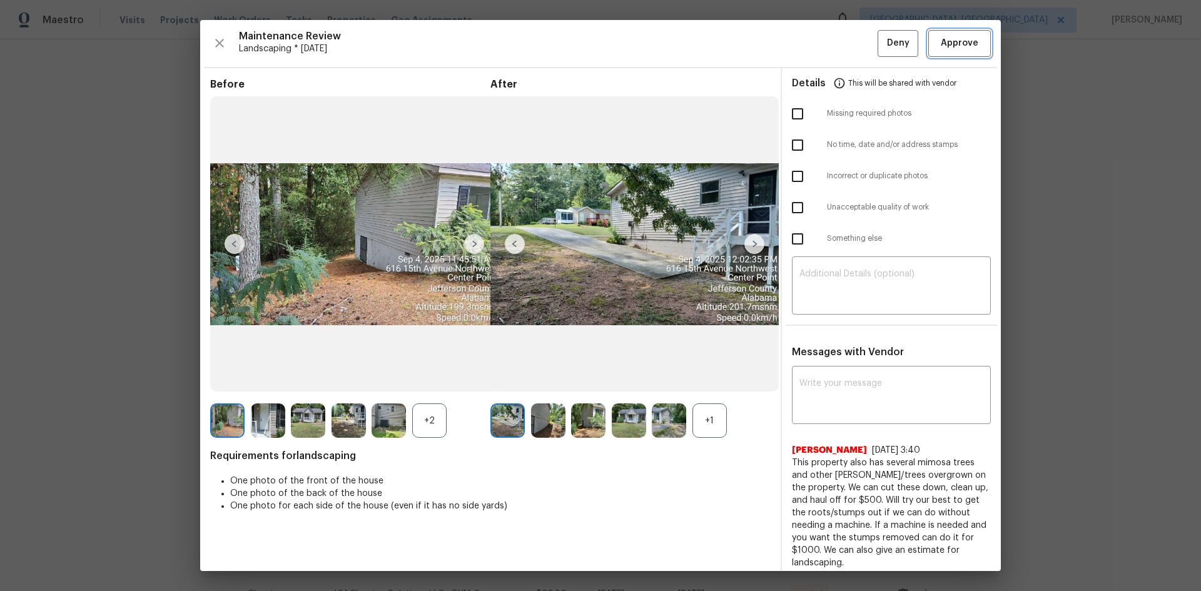
click at [946, 46] on span "Approve" at bounding box center [960, 44] width 38 height 16
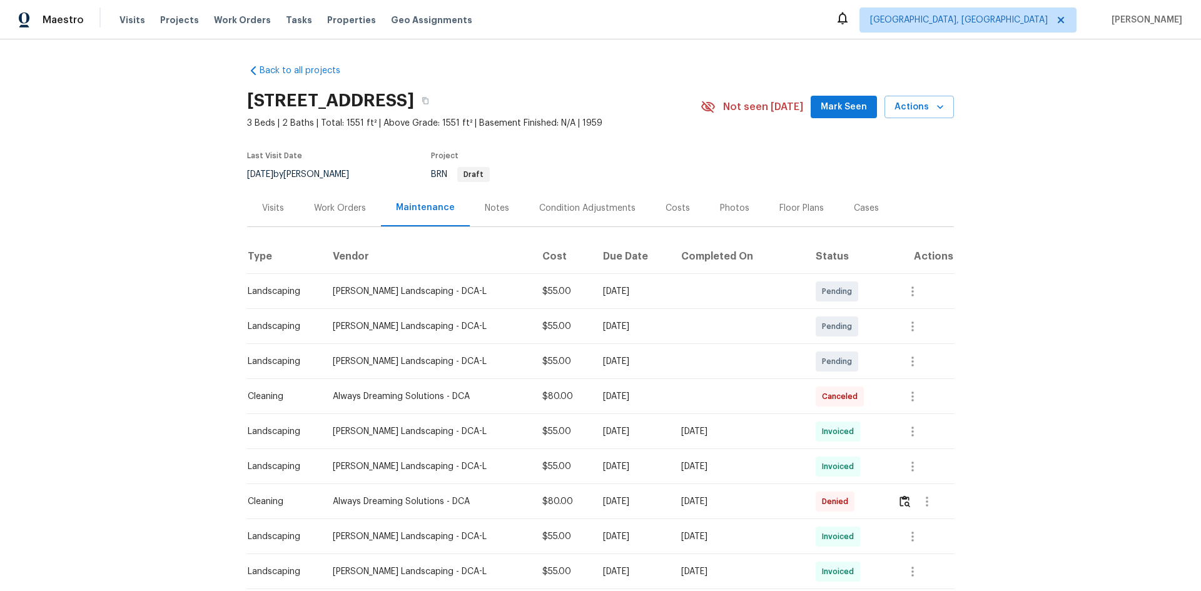
scroll to position [188, 0]
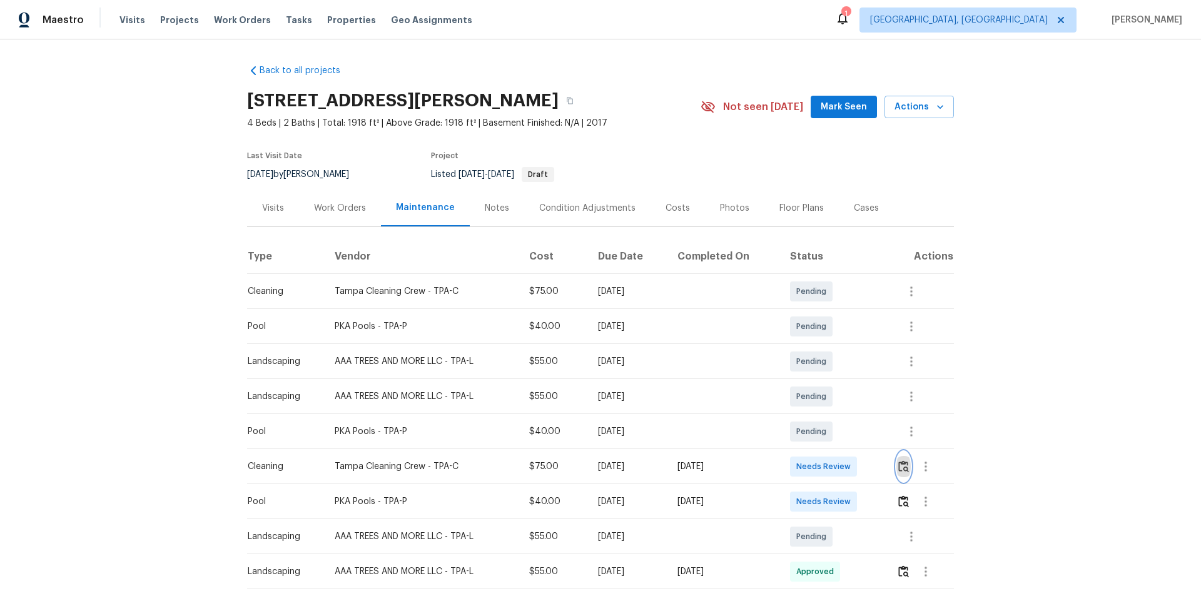
click at [899, 465] on img "button" at bounding box center [903, 466] width 11 height 12
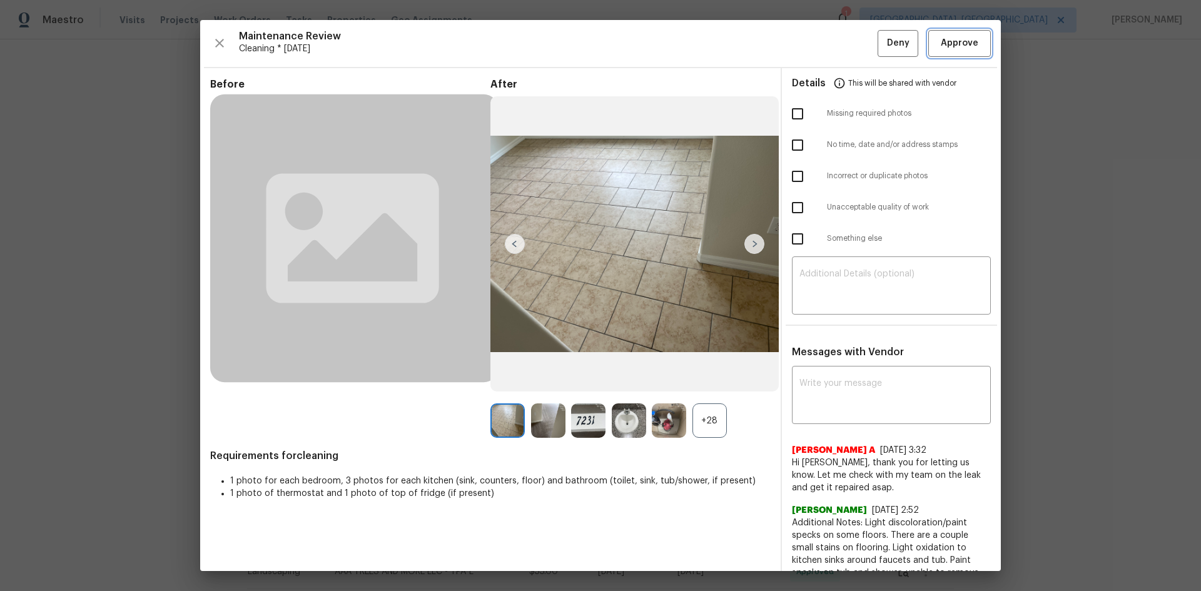
click at [941, 42] on span "Approve" at bounding box center [960, 44] width 38 height 16
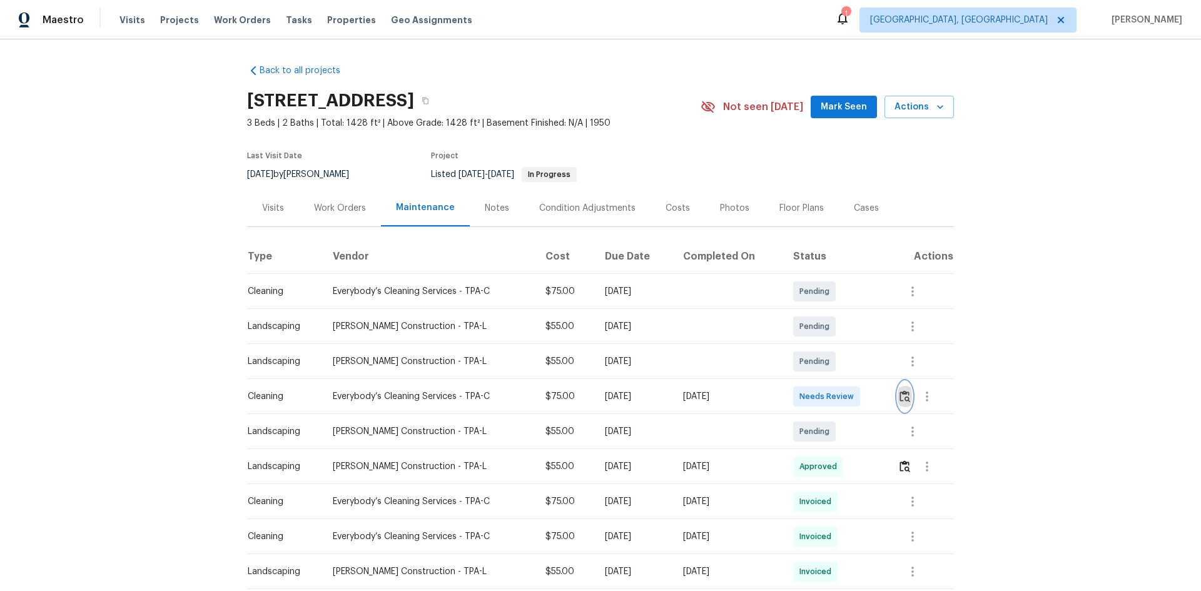
click at [904, 398] on img "button" at bounding box center [904, 396] width 11 height 12
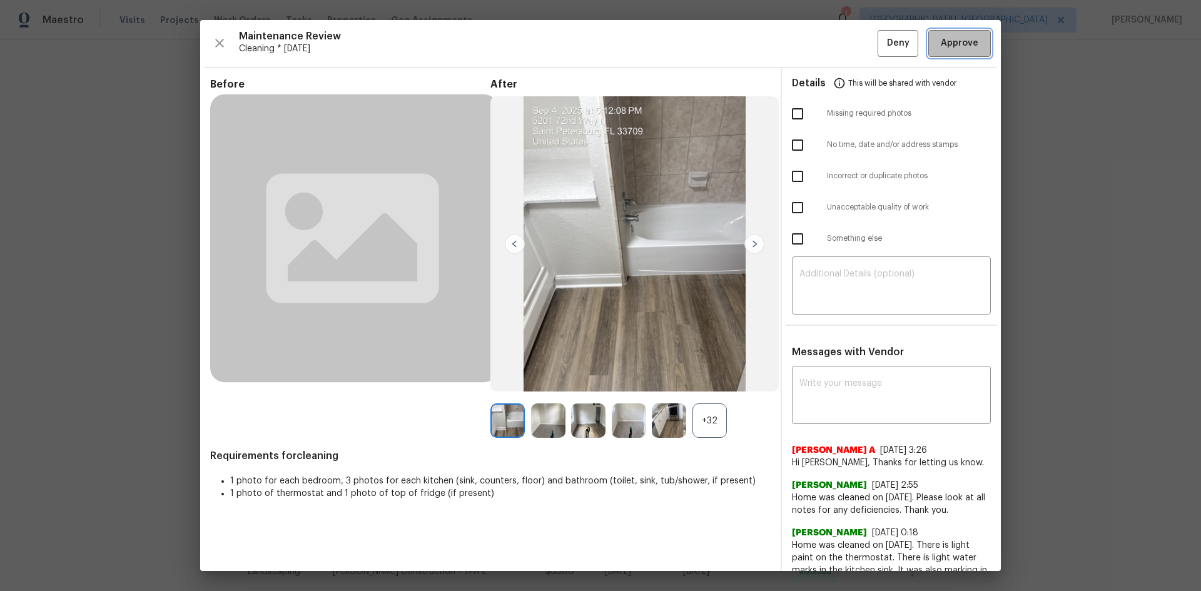
click at [961, 37] on span "Approve" at bounding box center [960, 44] width 38 height 16
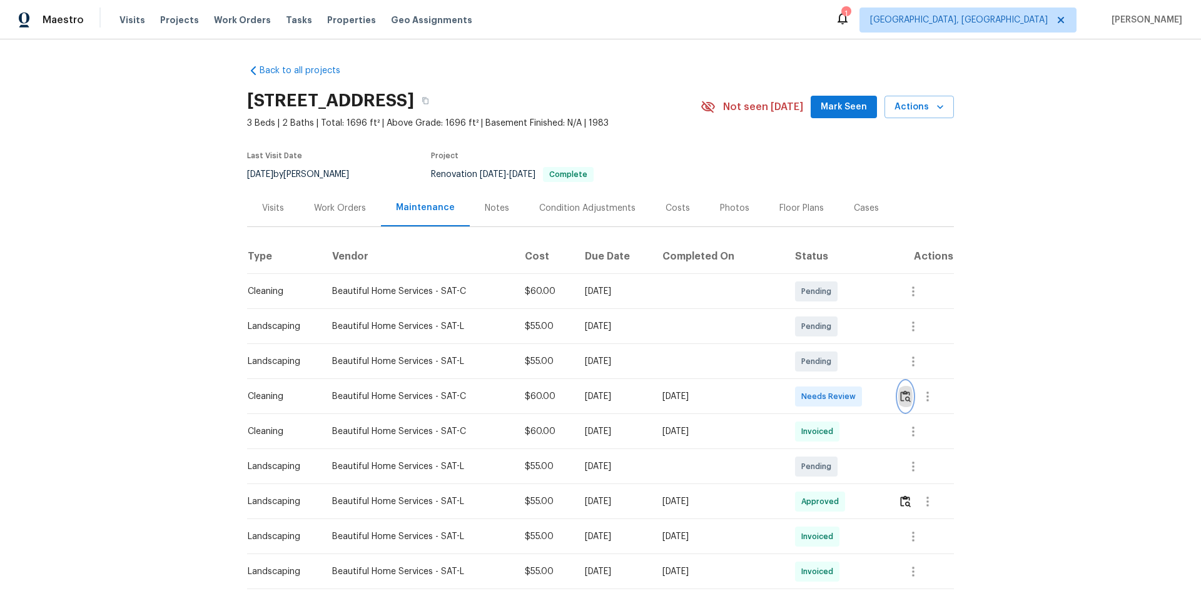
click at [902, 393] on img "button" at bounding box center [905, 396] width 11 height 12
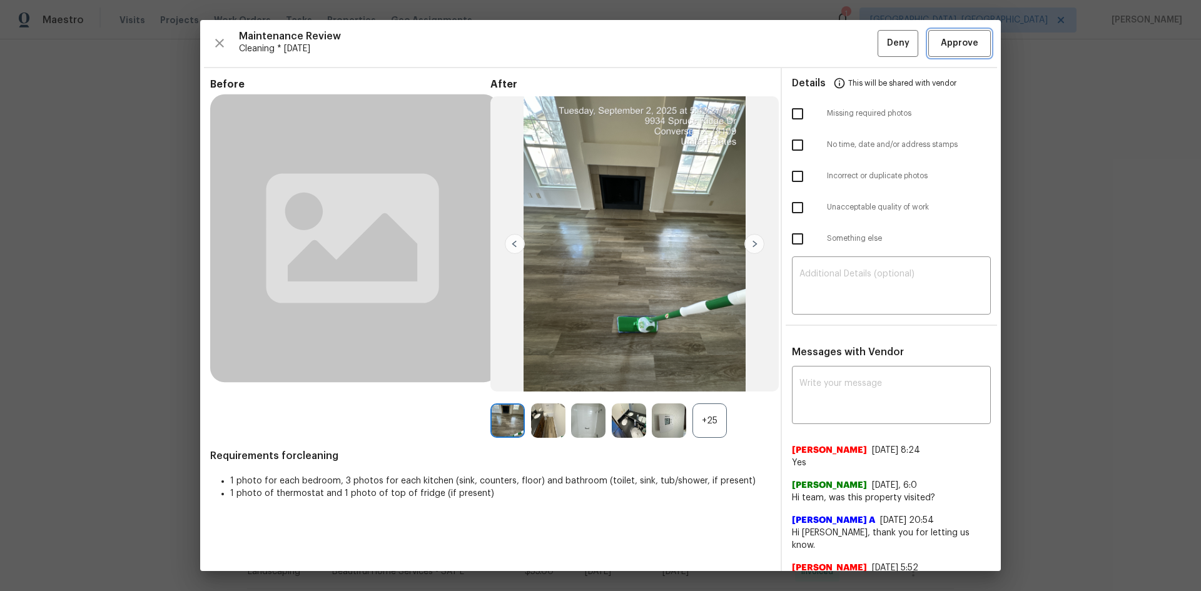
click at [941, 49] on span "Approve" at bounding box center [960, 44] width 38 height 16
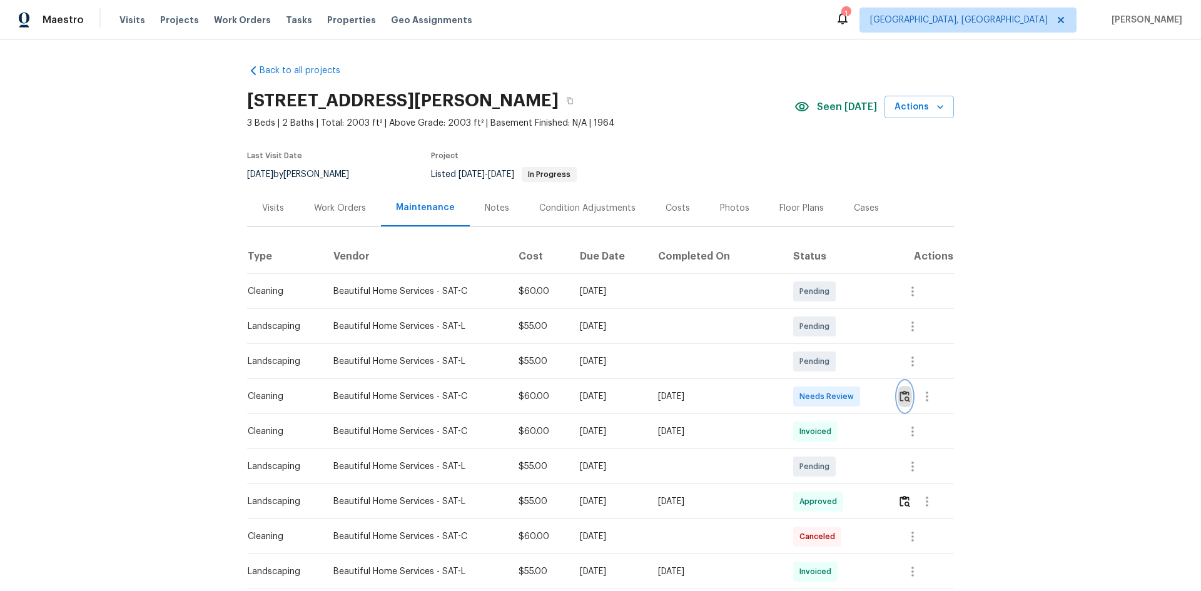
click at [903, 398] on img "button" at bounding box center [904, 396] width 11 height 12
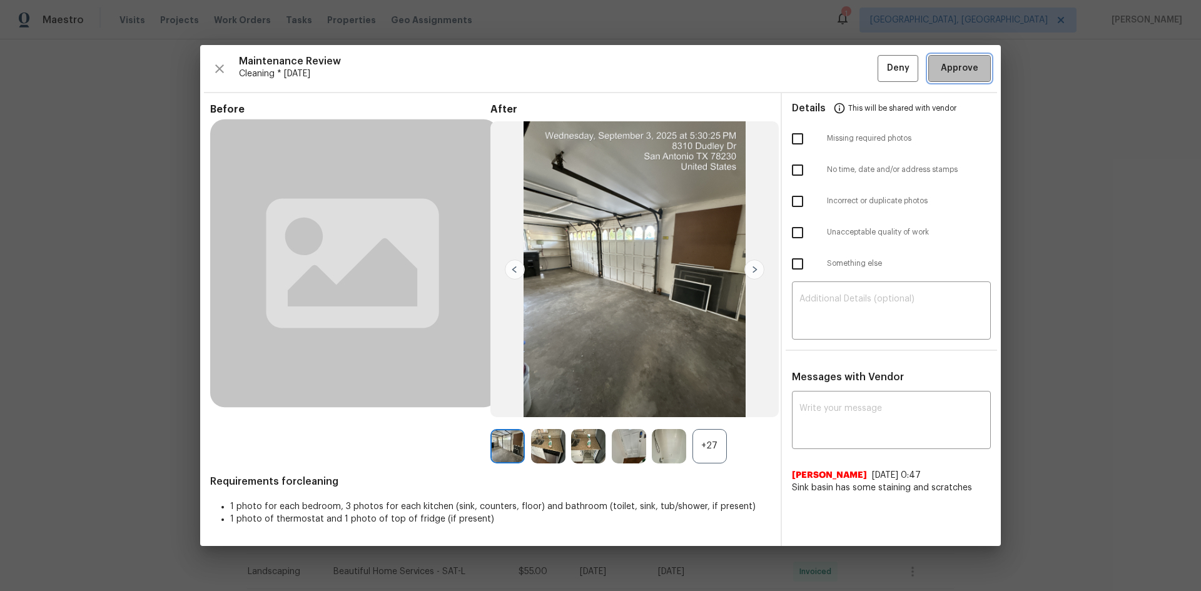
click at [952, 66] on span "Approve" at bounding box center [960, 69] width 38 height 16
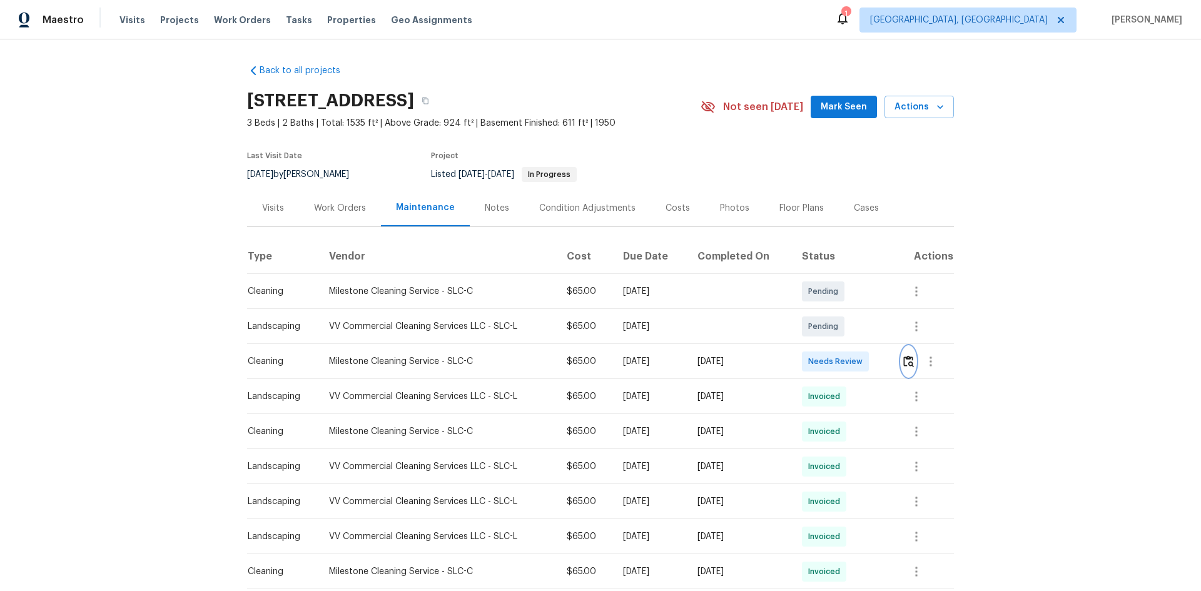
click at [909, 362] on img "button" at bounding box center [908, 361] width 11 height 12
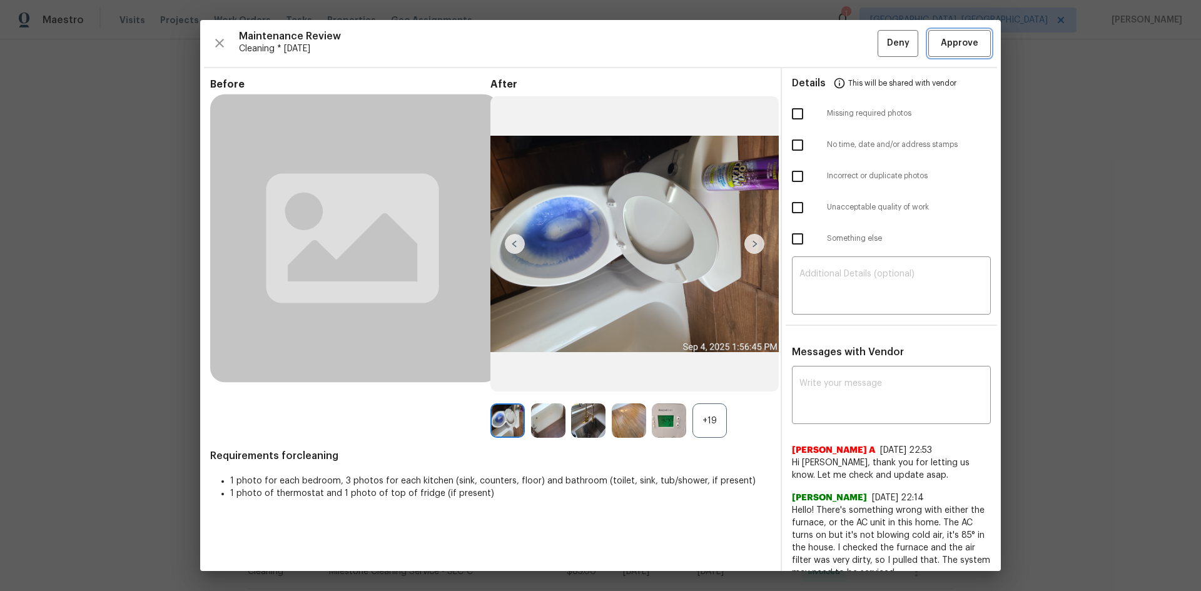
click at [949, 44] on span "Approve" at bounding box center [960, 44] width 38 height 16
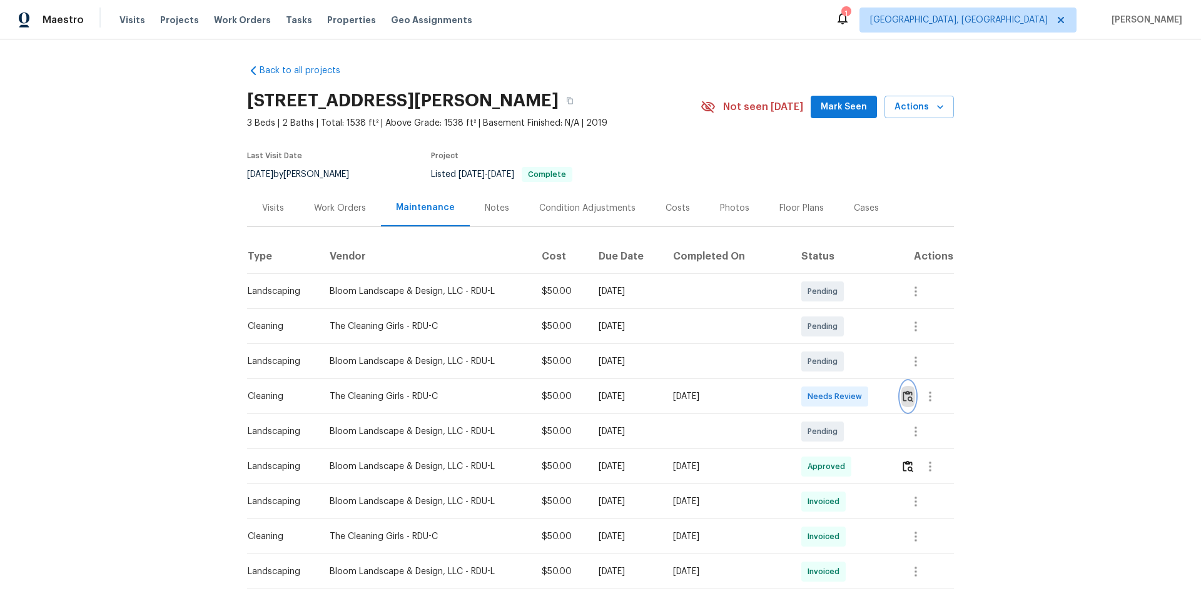
click at [903, 393] on img "button" at bounding box center [908, 396] width 11 height 12
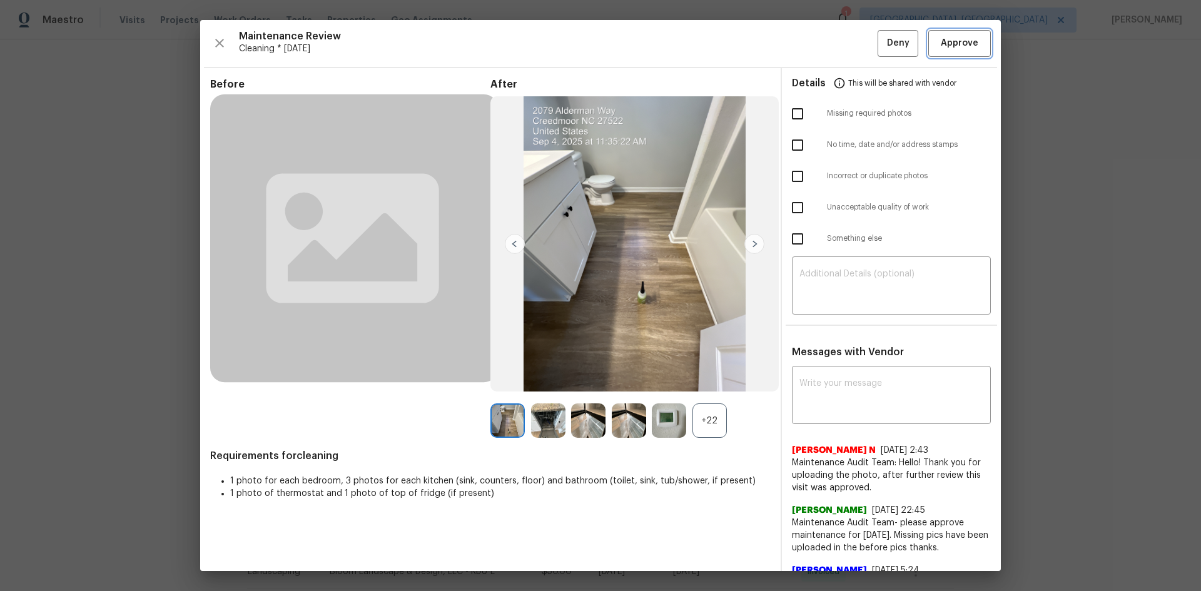
click at [948, 50] on span "Approve" at bounding box center [960, 44] width 38 height 16
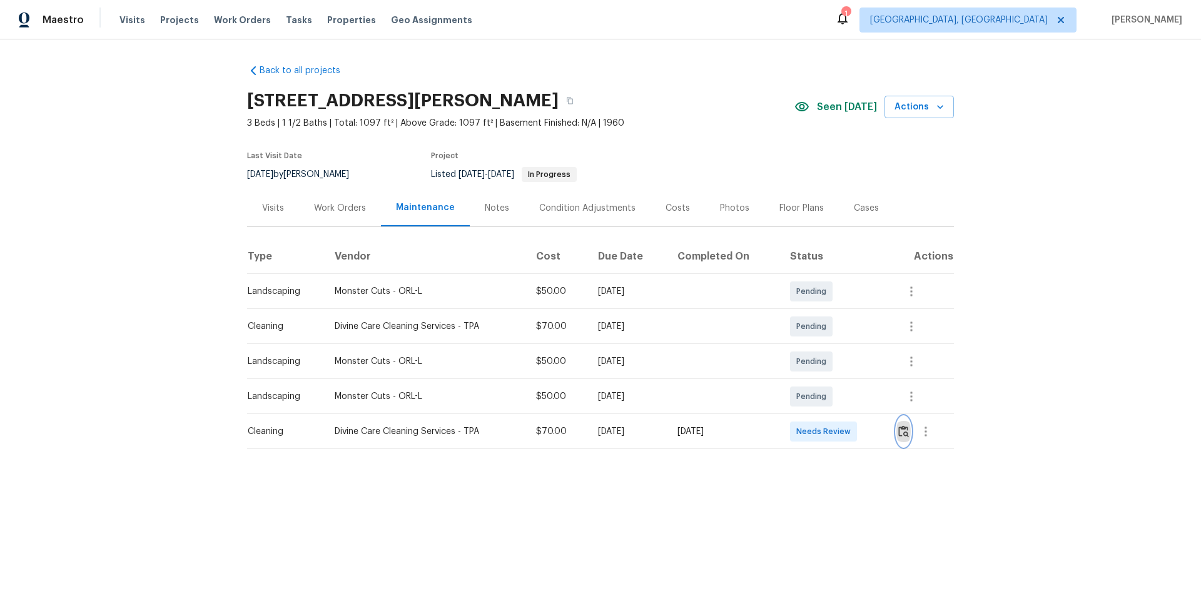
click at [902, 430] on img "button" at bounding box center [903, 431] width 11 height 12
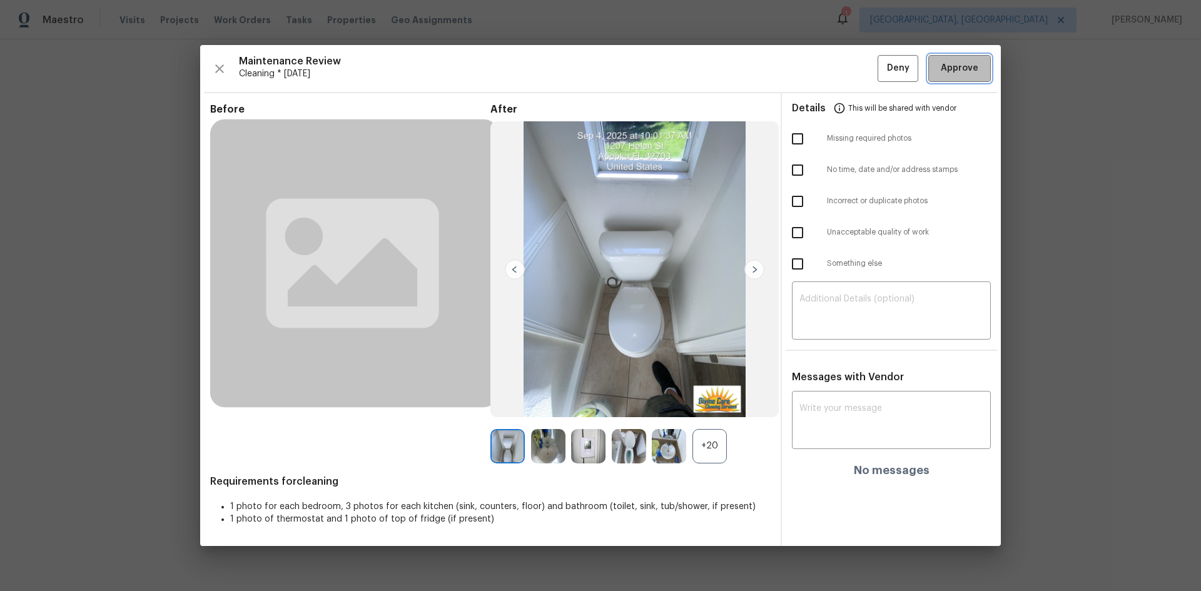
click at [964, 74] on span "Approve" at bounding box center [960, 69] width 38 height 16
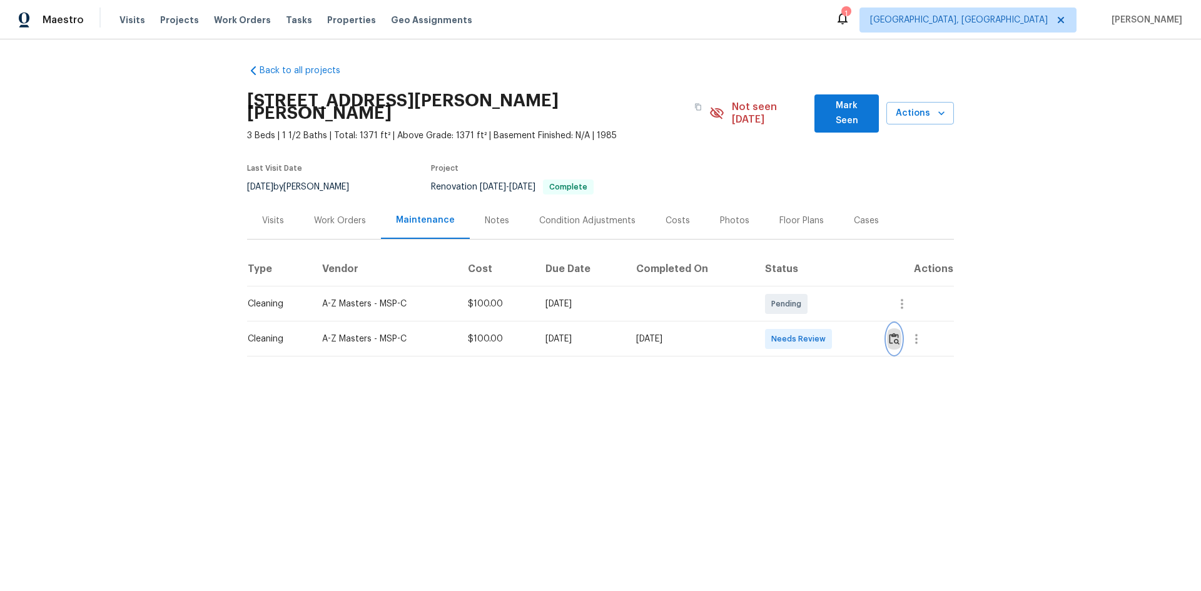
click at [895, 333] on img "button" at bounding box center [894, 339] width 11 height 12
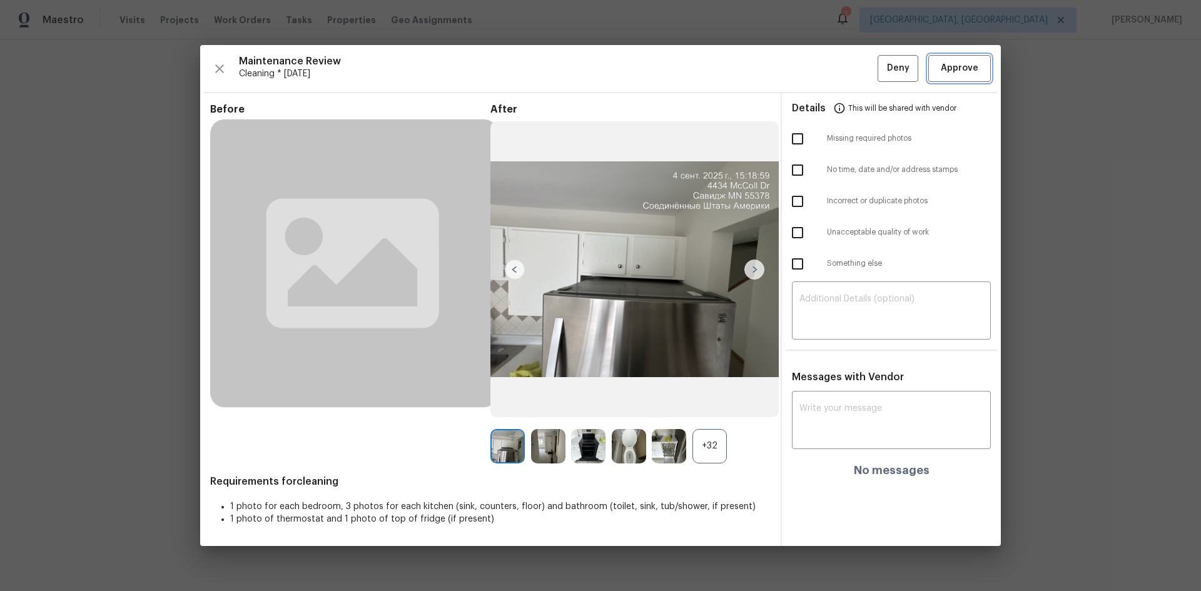
click at [953, 70] on span "Approve" at bounding box center [960, 69] width 38 height 16
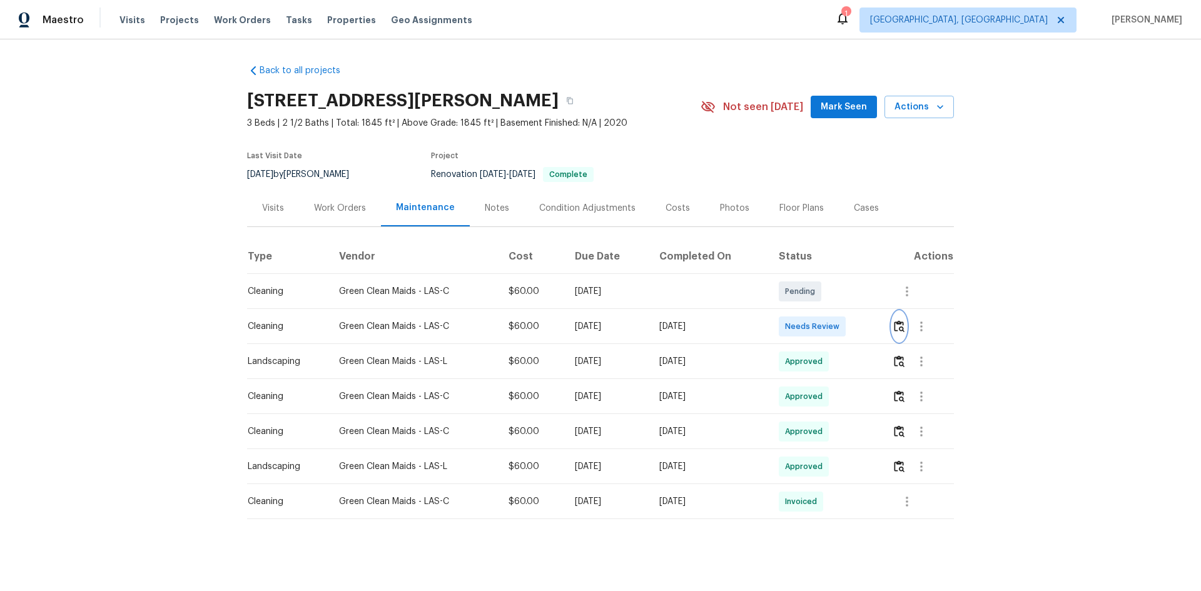
click at [900, 325] on img "button" at bounding box center [899, 326] width 11 height 12
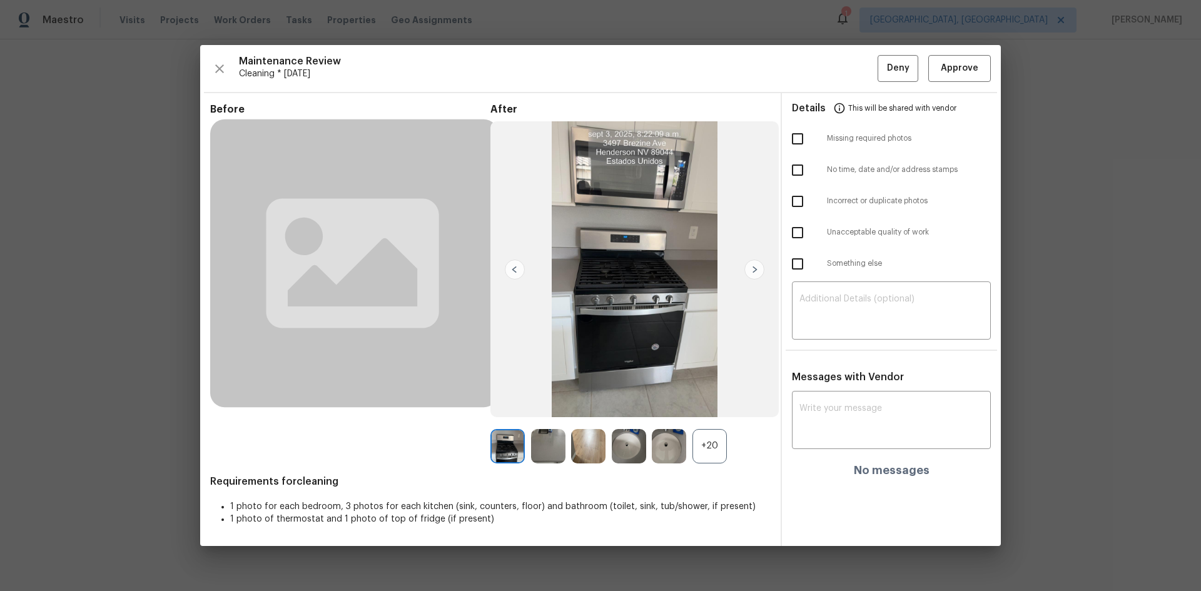
click at [752, 266] on img at bounding box center [754, 270] width 20 height 20
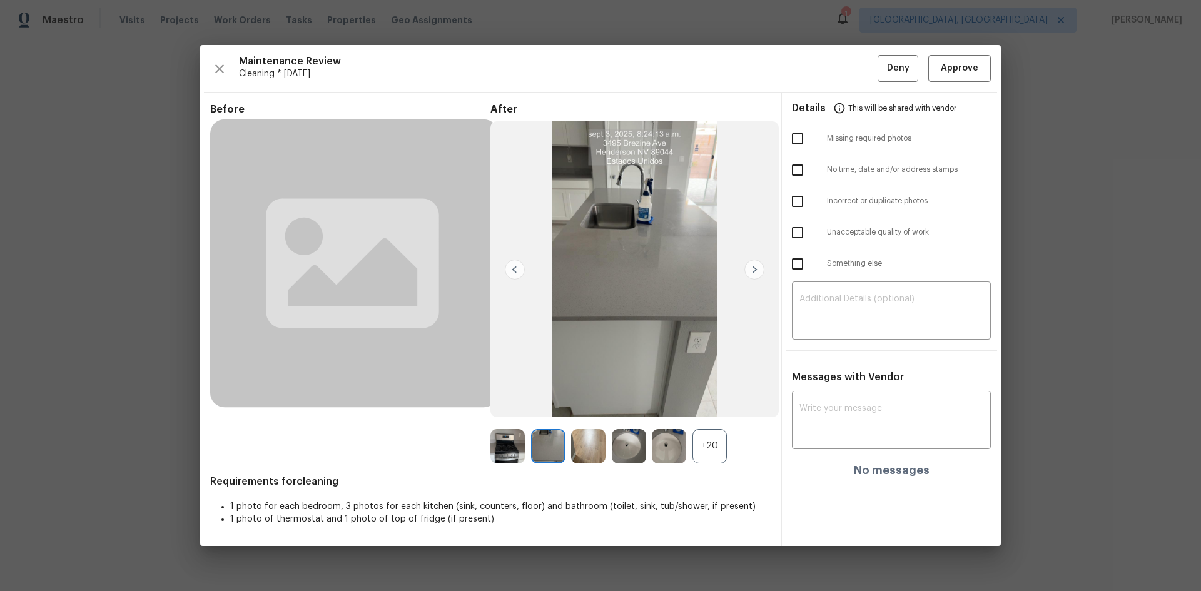
click at [755, 270] on img at bounding box center [754, 270] width 20 height 20
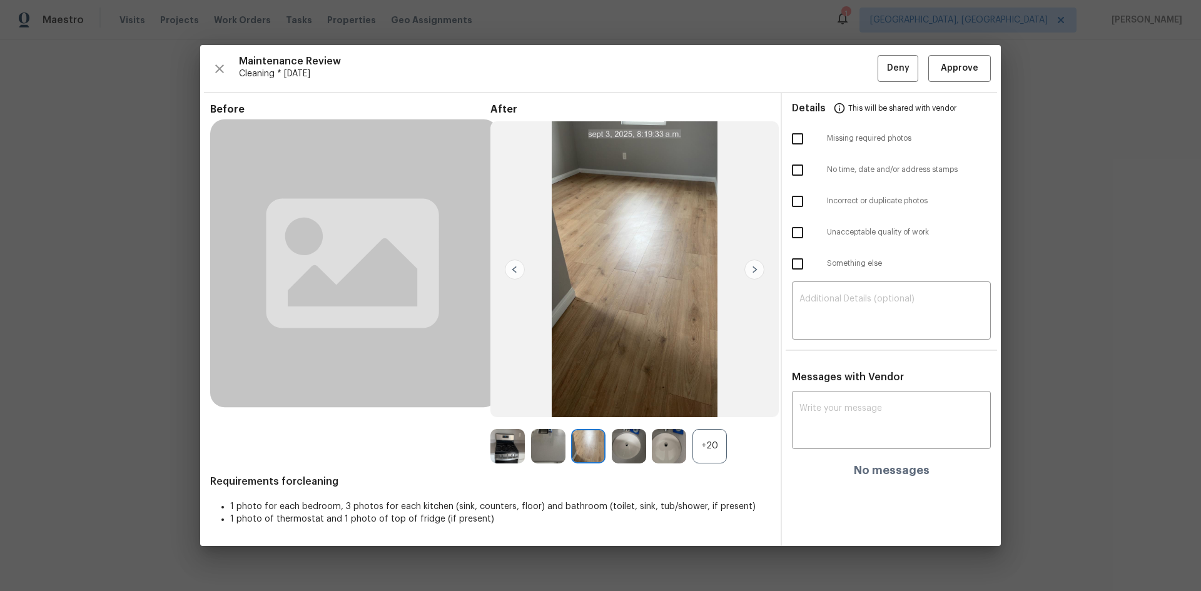
click at [755, 270] on img at bounding box center [754, 270] width 20 height 20
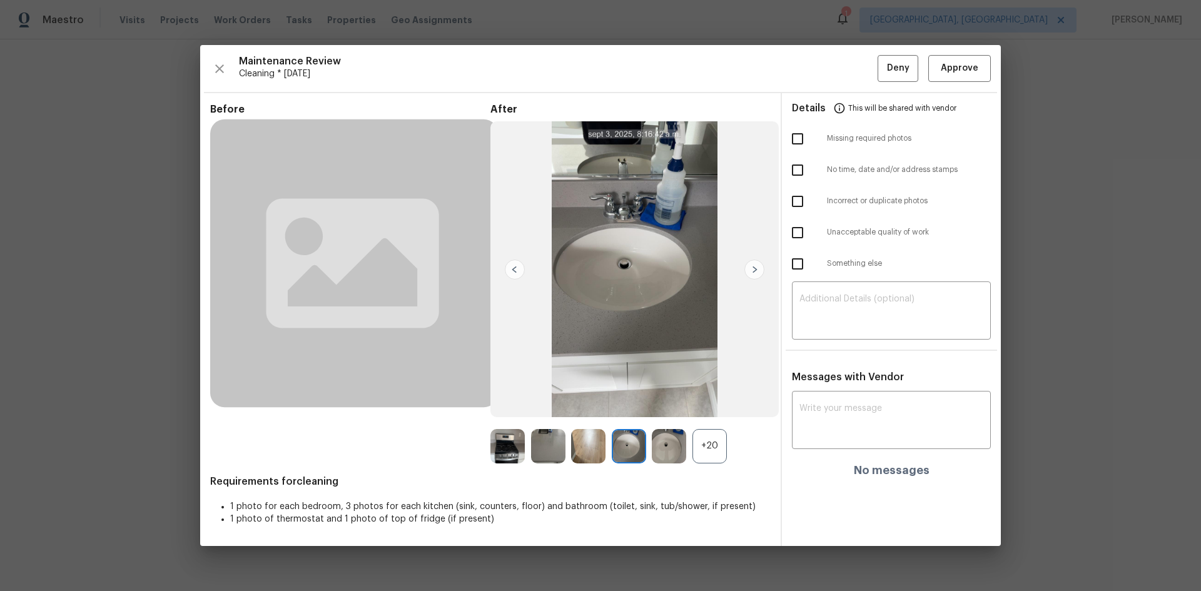
click at [755, 270] on img at bounding box center [754, 270] width 20 height 20
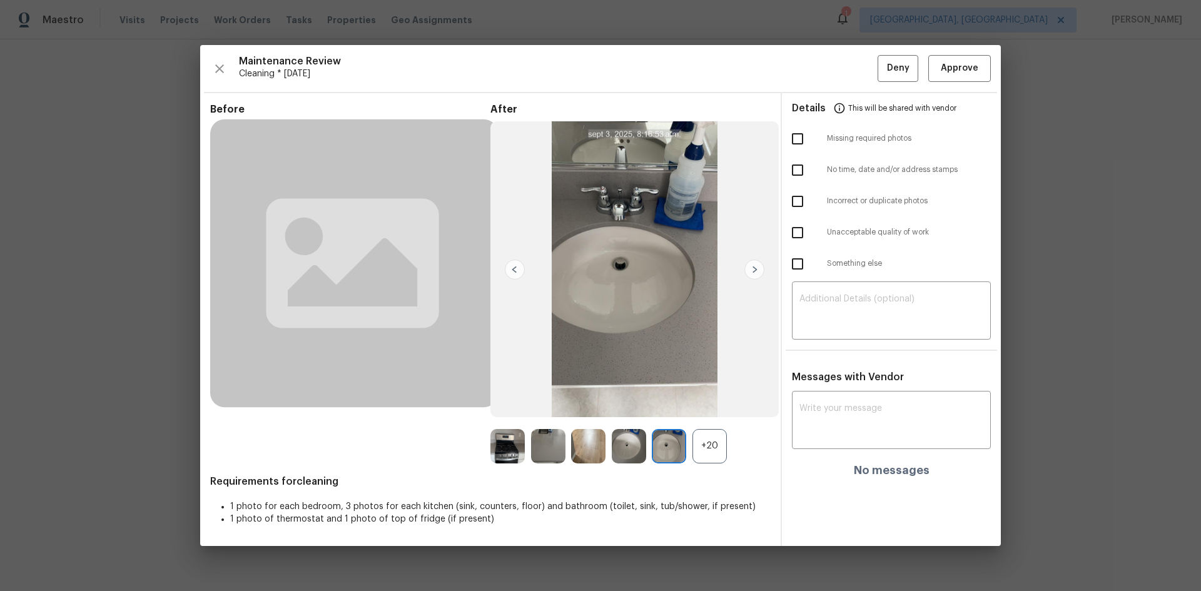
click at [755, 270] on img at bounding box center [754, 270] width 20 height 20
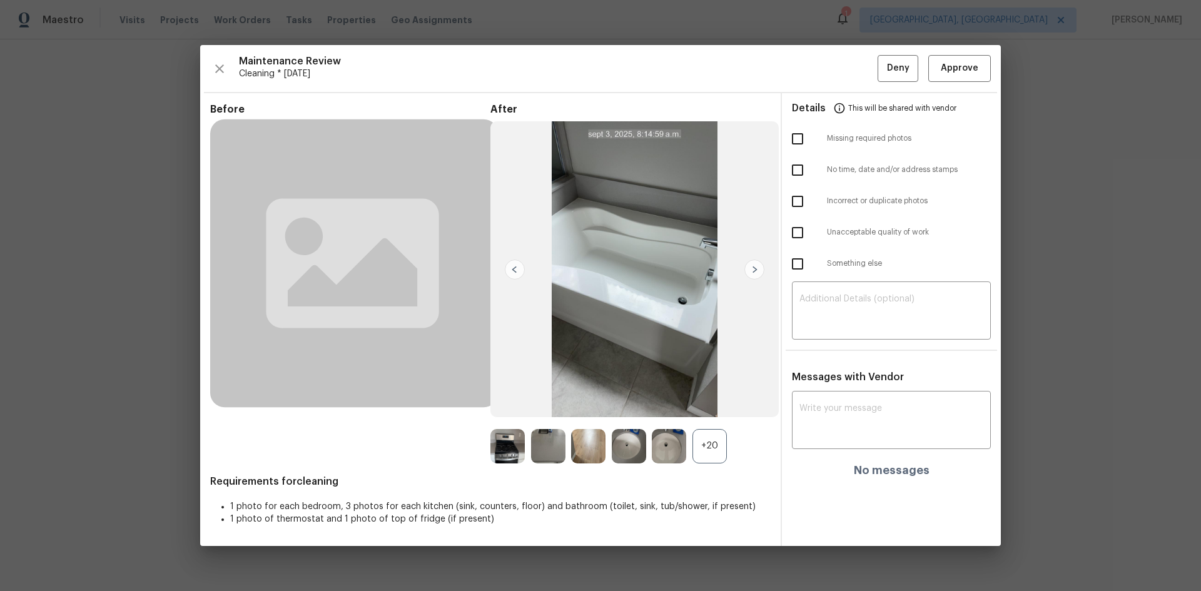
click at [755, 270] on img at bounding box center [754, 270] width 20 height 20
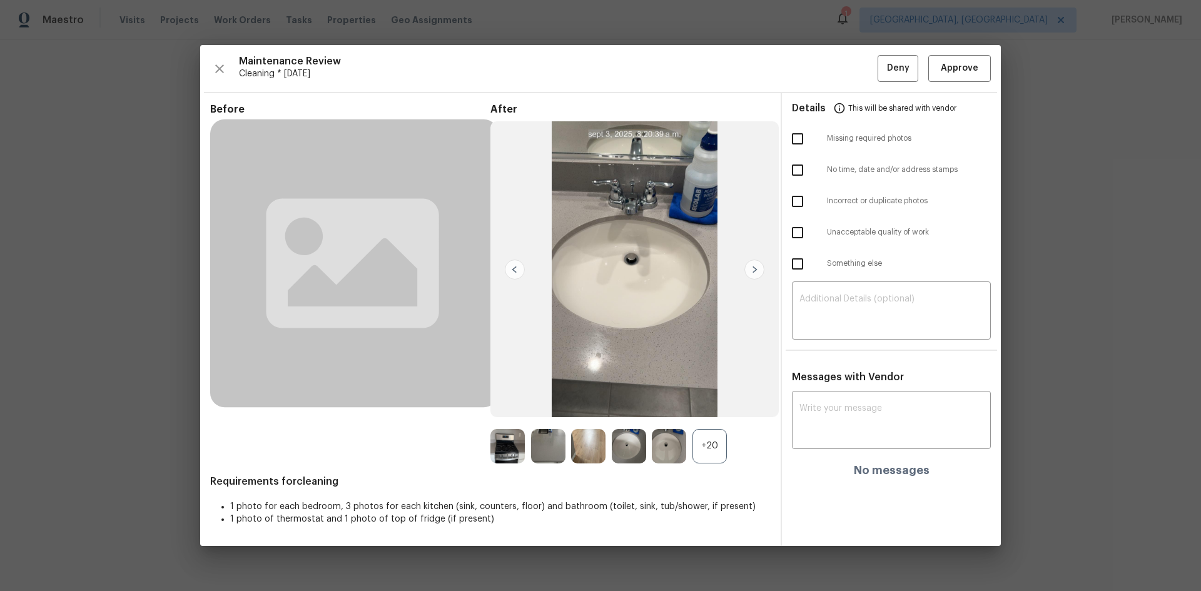
click at [755, 270] on img at bounding box center [754, 270] width 20 height 20
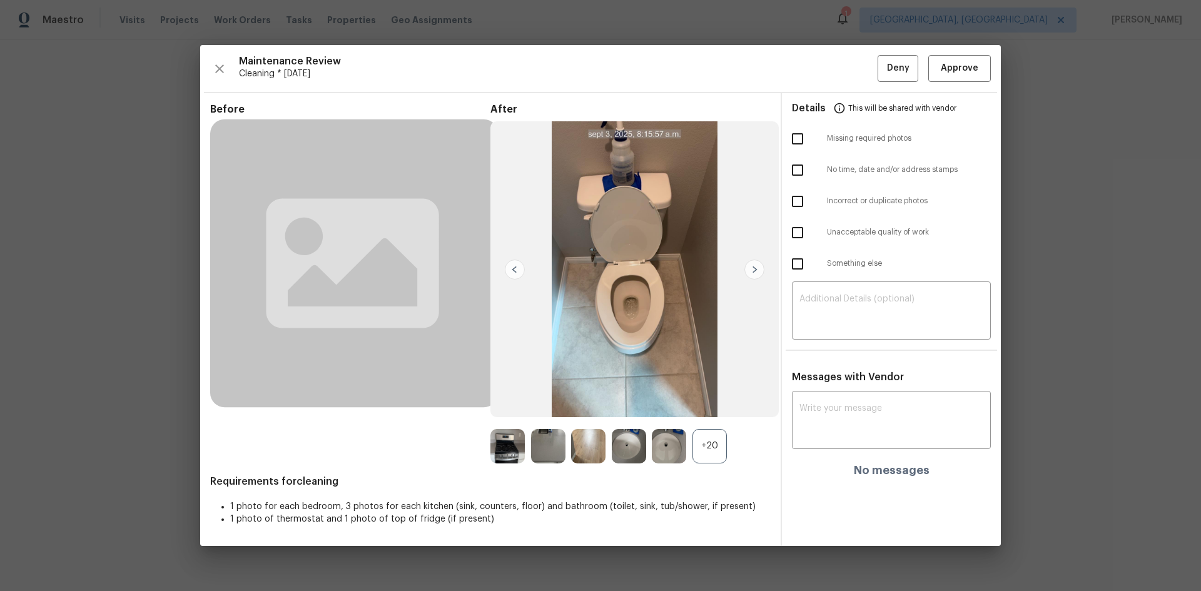
click at [755, 270] on img at bounding box center [754, 270] width 20 height 20
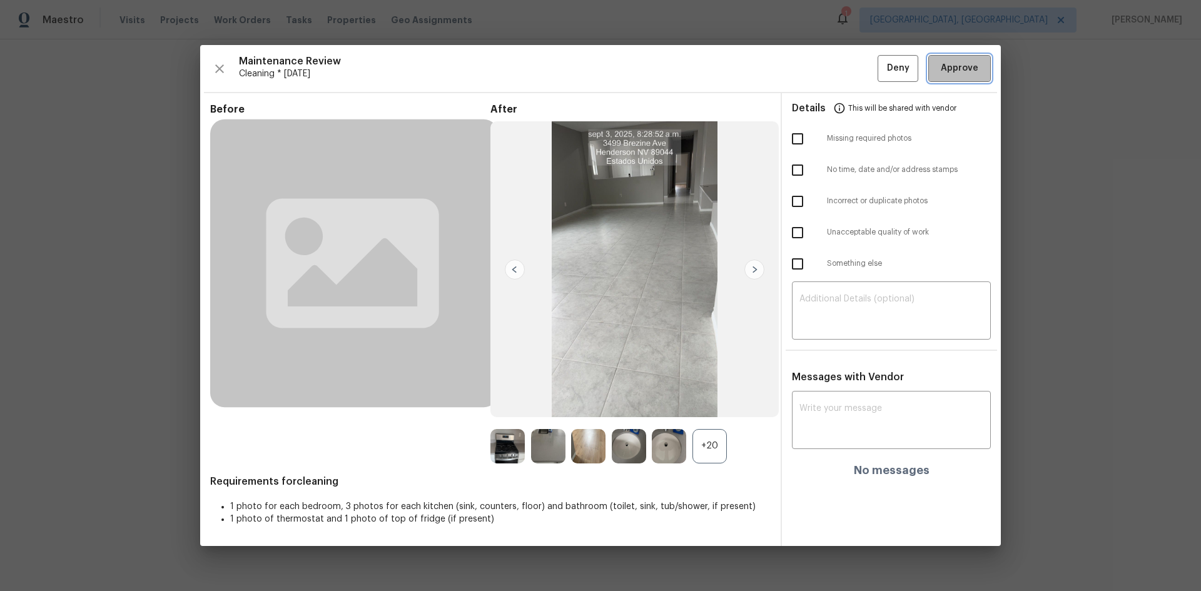
click at [951, 71] on span "Approve" at bounding box center [960, 69] width 38 height 16
